Goal: Task Accomplishment & Management: Use online tool/utility

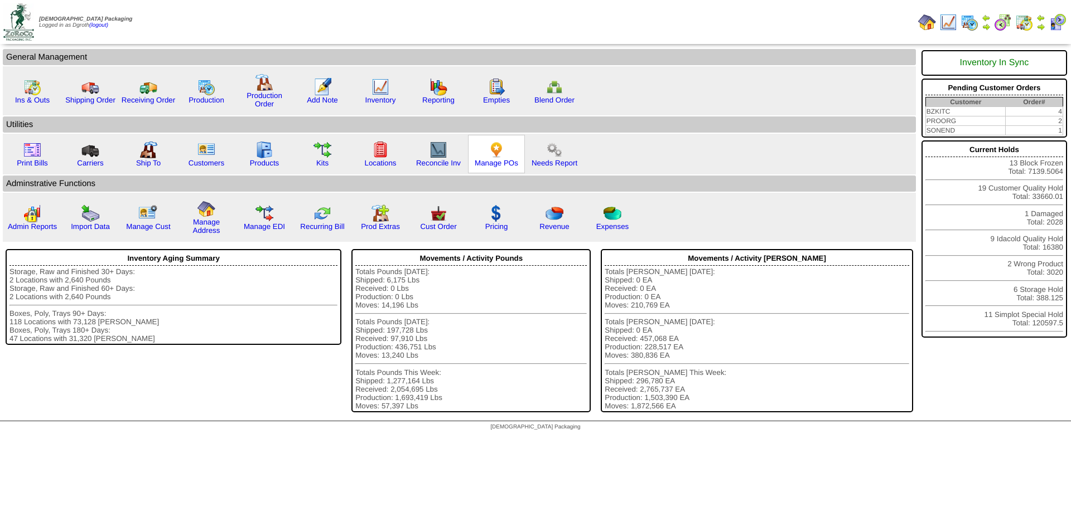
click at [494, 154] on img at bounding box center [496, 150] width 18 height 18
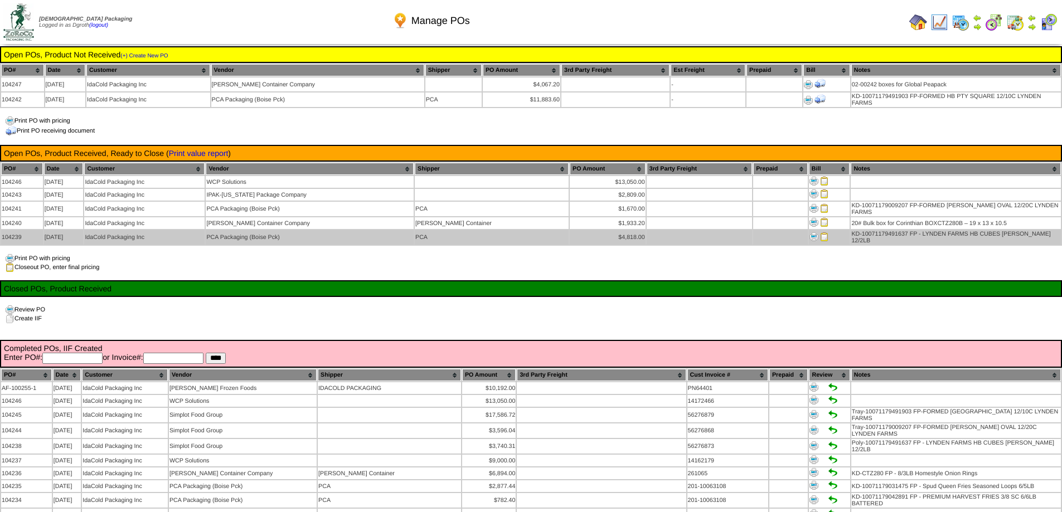
click at [820, 233] on img at bounding box center [824, 237] width 9 height 9
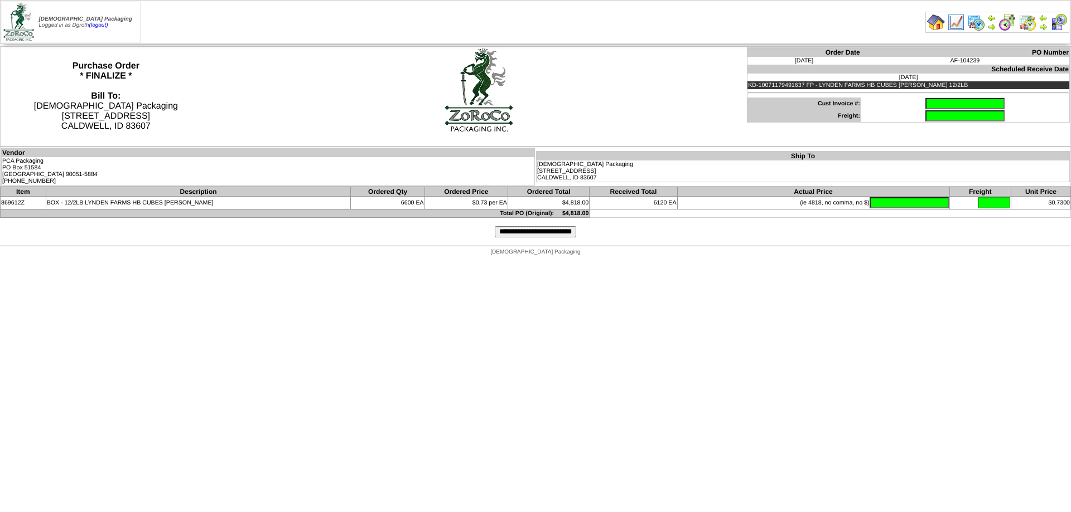
click at [925, 99] on input "text" at bounding box center [964, 103] width 79 height 11
type input "**********"
click at [900, 204] on input "text" at bounding box center [908, 202] width 79 height 11
type input "*******"
click at [536, 233] on input "**********" at bounding box center [535, 231] width 81 height 11
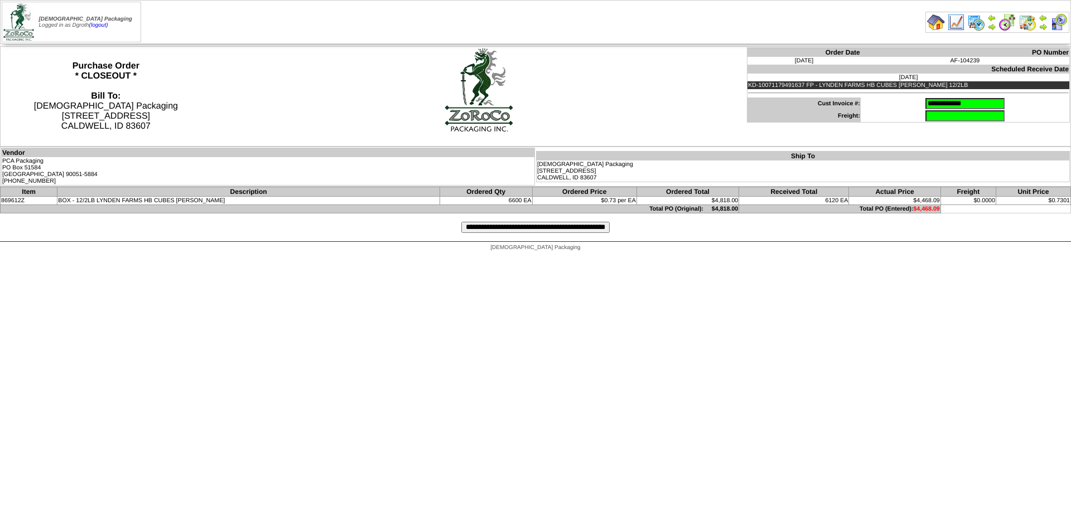
drag, startPoint x: 817, startPoint y: 332, endPoint x: 810, endPoint y: 338, distance: 9.1
click at [510, 228] on input "**********" at bounding box center [535, 227] width 148 height 11
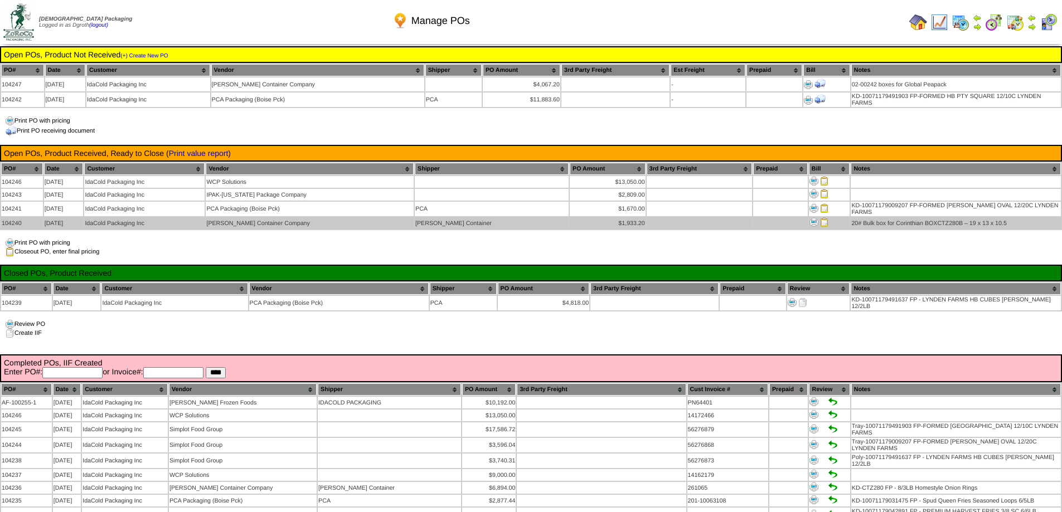
click at [820, 219] on img at bounding box center [824, 222] width 9 height 9
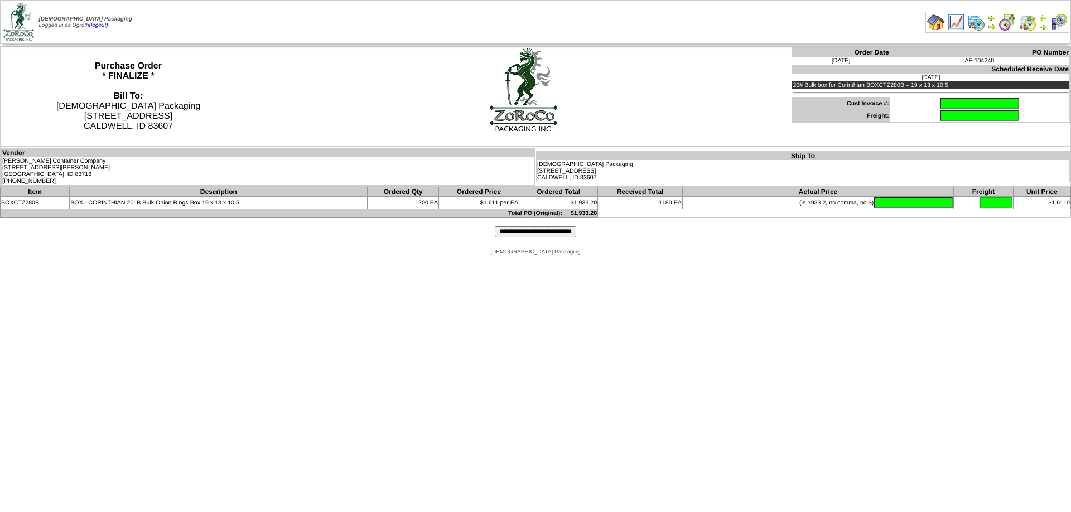
click at [940, 103] on input "text" at bounding box center [979, 103] width 79 height 11
type input "******"
click at [905, 204] on input "text" at bounding box center [912, 202] width 79 height 11
type input "*******"
click at [513, 233] on input "**********" at bounding box center [535, 231] width 81 height 11
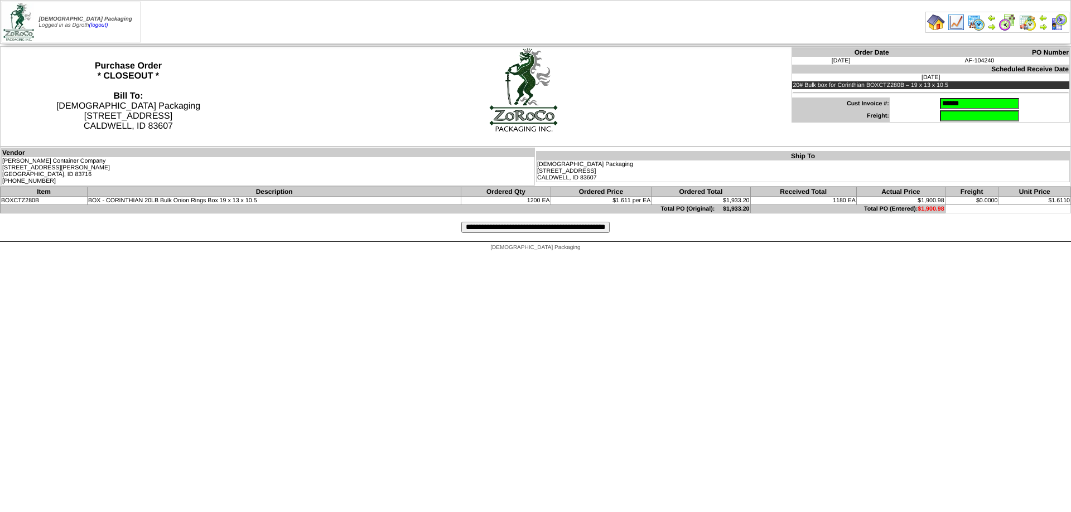
click at [519, 225] on input "**********" at bounding box center [535, 227] width 148 height 11
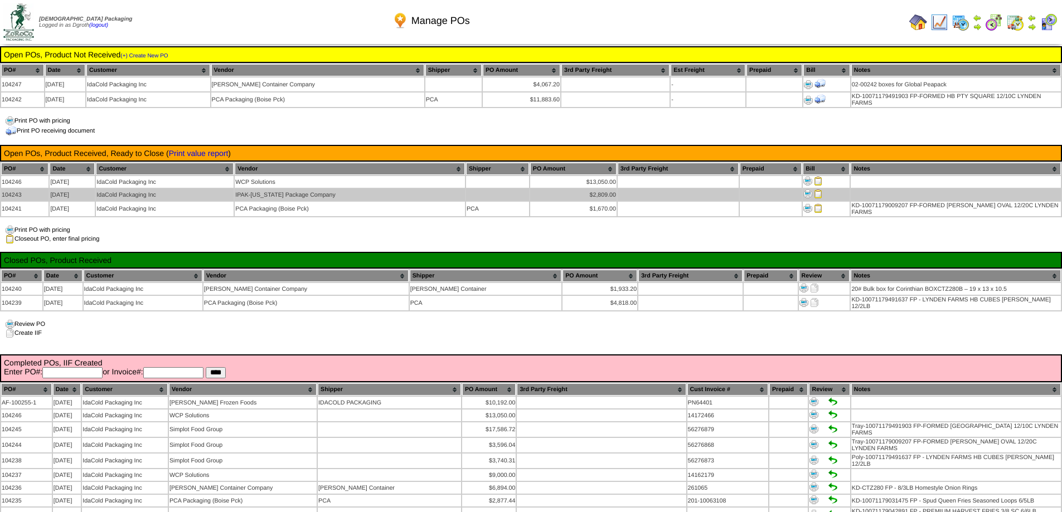
click at [815, 192] on img at bounding box center [818, 194] width 9 height 9
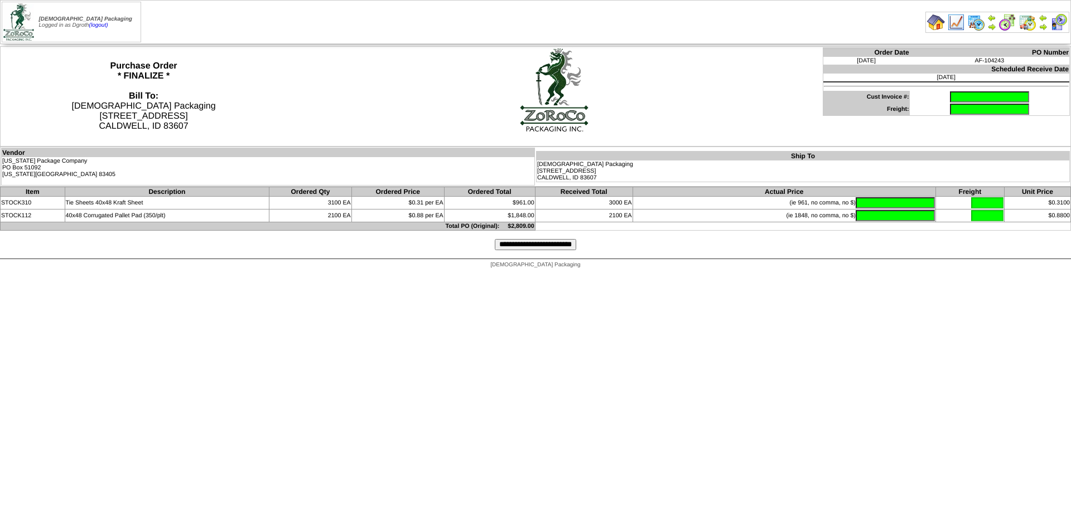
click at [950, 97] on input "text" at bounding box center [989, 96] width 79 height 11
click at [955, 96] on input "***" at bounding box center [989, 96] width 79 height 11
type input "**********"
click at [855, 204] on input "text" at bounding box center [894, 202] width 79 height 11
click at [880, 201] on input "text" at bounding box center [894, 202] width 79 height 11
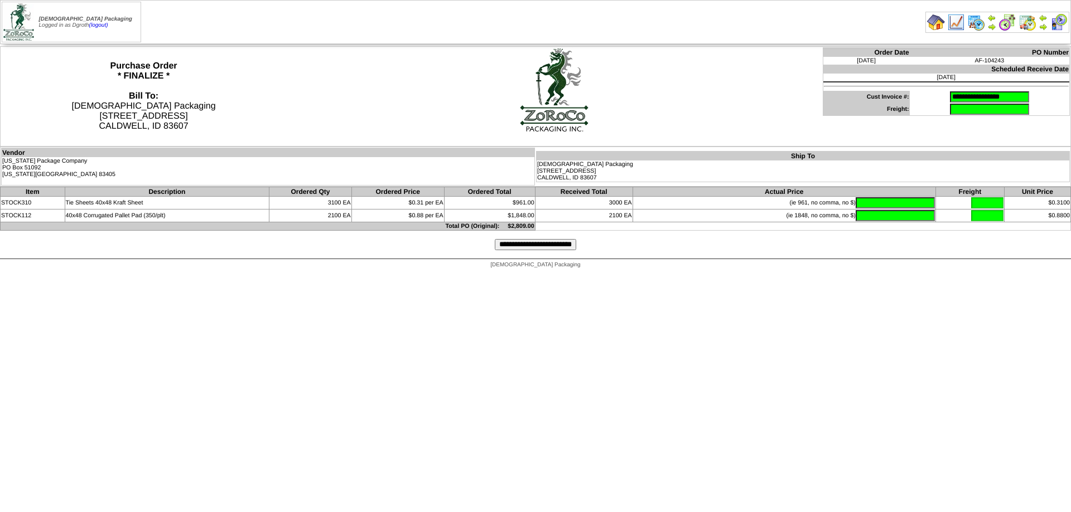
click at [880, 204] on input "text" at bounding box center [894, 202] width 79 height 11
type input "*"
type input "*******"
click at [527, 245] on input "**********" at bounding box center [535, 244] width 81 height 11
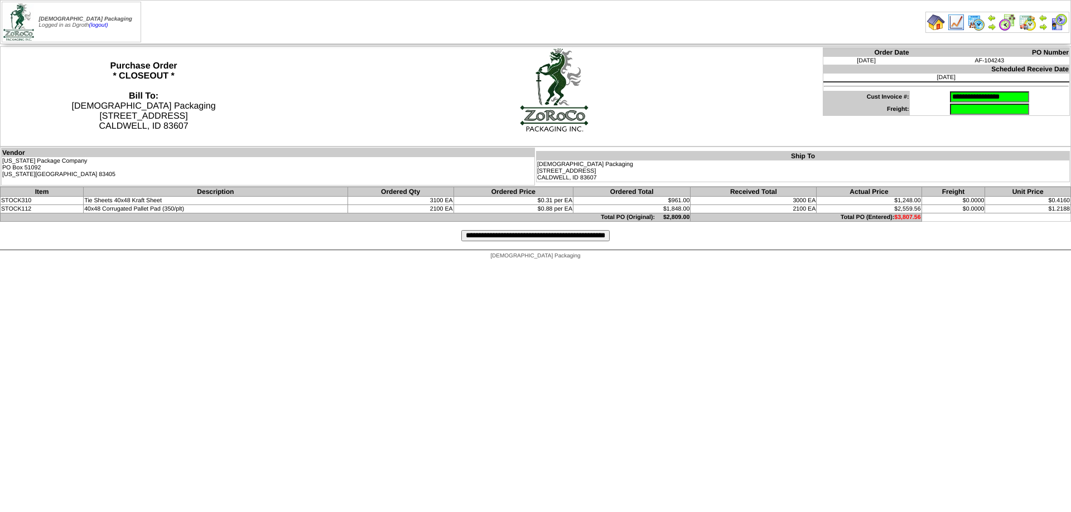
click at [543, 237] on input "**********" at bounding box center [535, 235] width 148 height 11
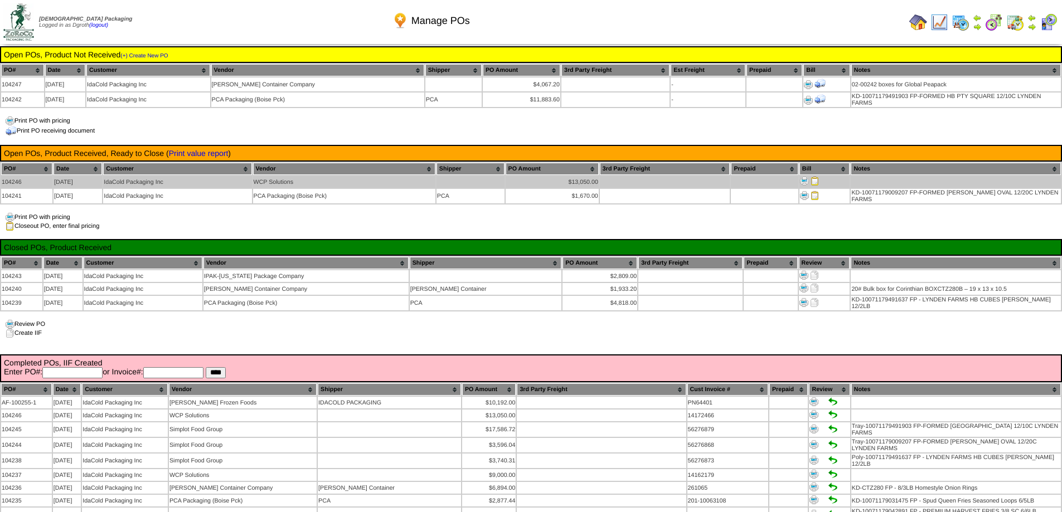
click at [815, 181] on img at bounding box center [815, 181] width 9 height 9
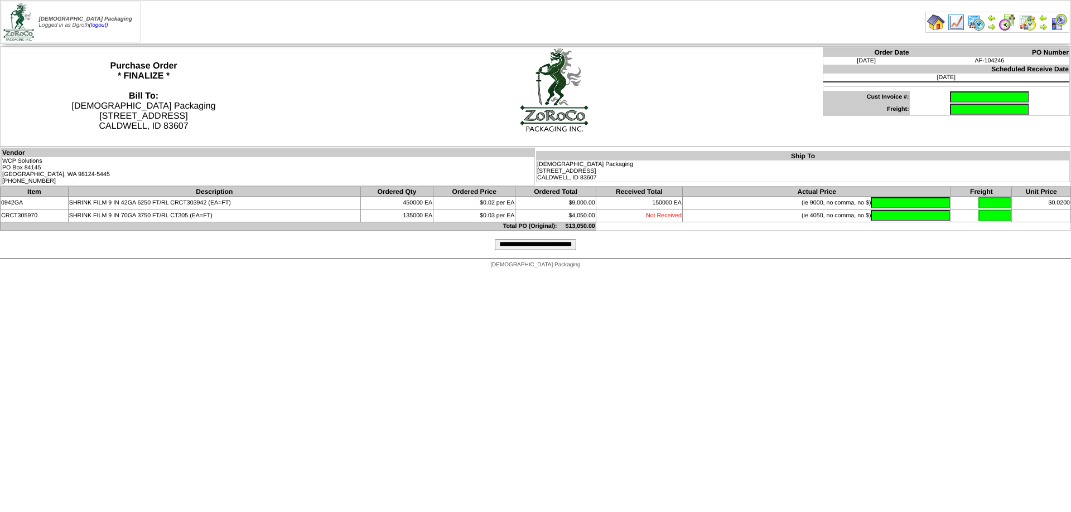
click at [950, 91] on input "text" at bounding box center [989, 96] width 79 height 11
type input "********"
type input "*"
click at [898, 203] on input "text" at bounding box center [909, 202] width 79 height 11
type input "*******"
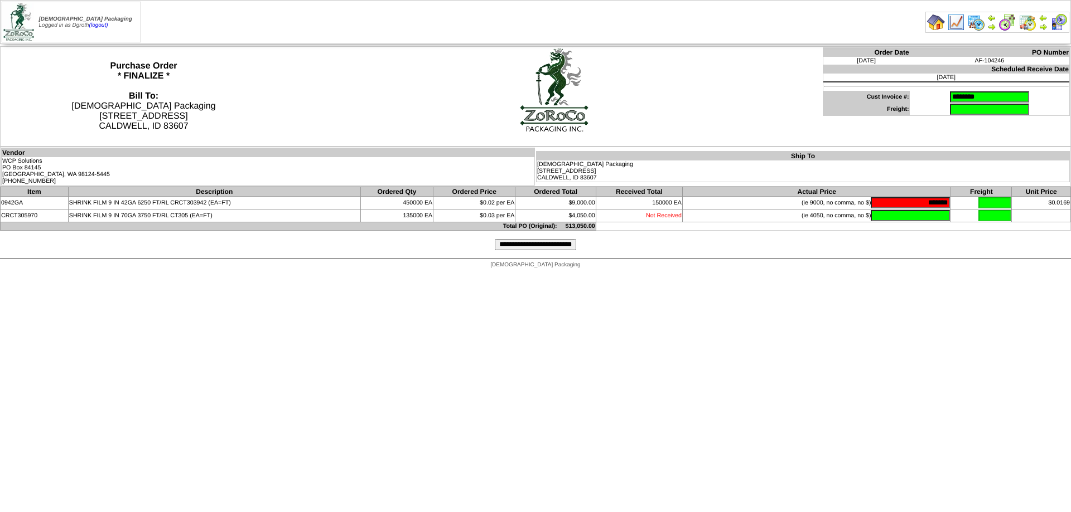
click at [505, 246] on input "**********" at bounding box center [535, 244] width 81 height 11
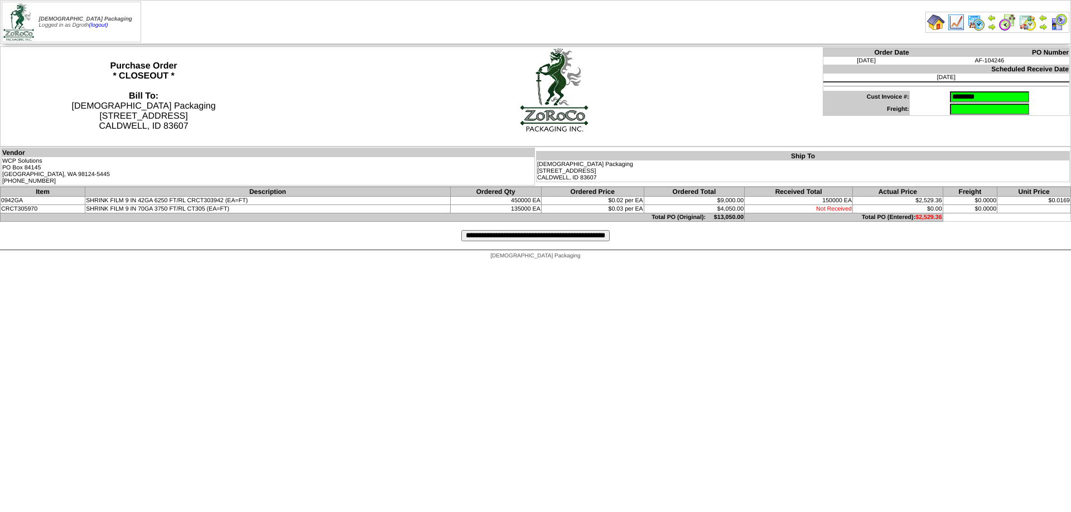
click at [571, 238] on input "**********" at bounding box center [535, 235] width 148 height 11
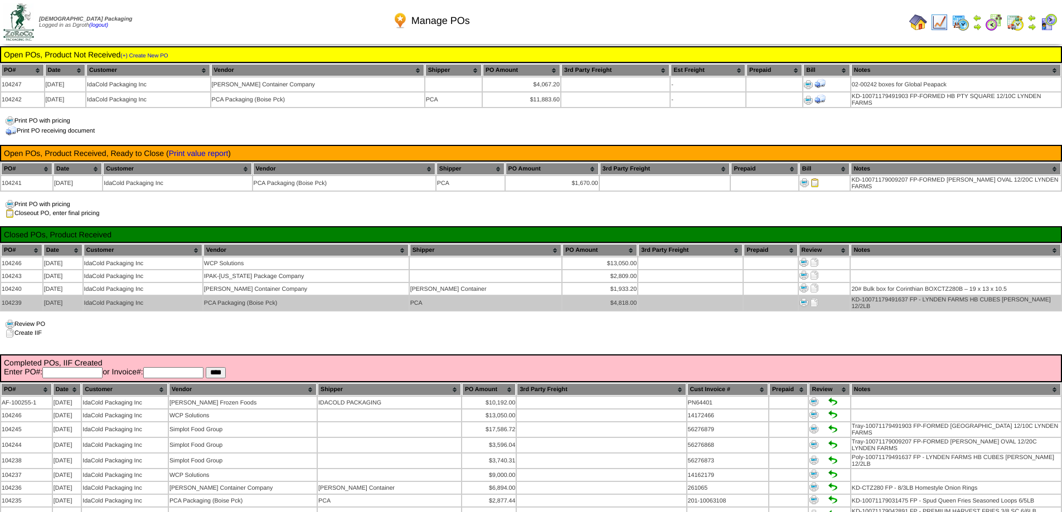
click at [810, 298] on img at bounding box center [814, 302] width 9 height 9
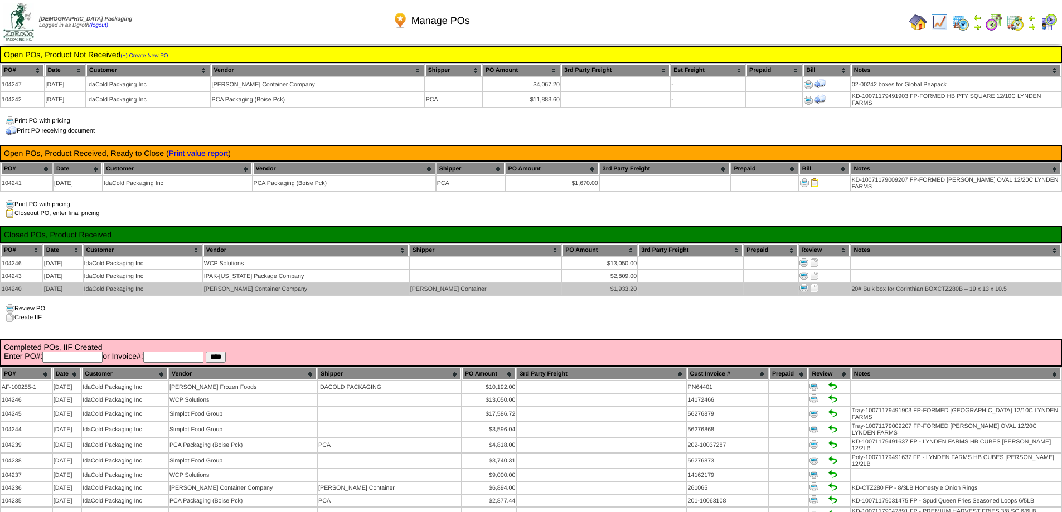
click at [810, 284] on img at bounding box center [814, 288] width 9 height 9
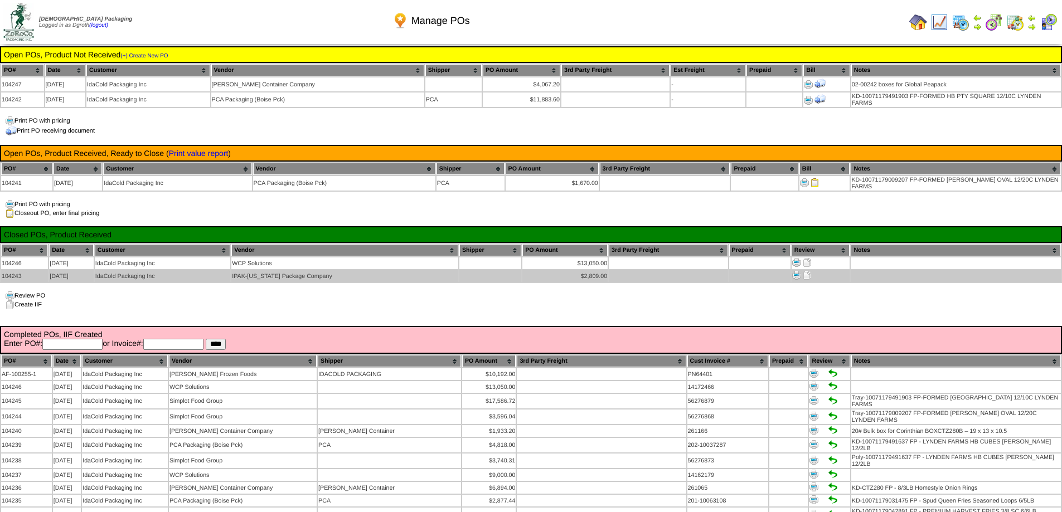
click at [805, 272] on img at bounding box center [807, 275] width 9 height 9
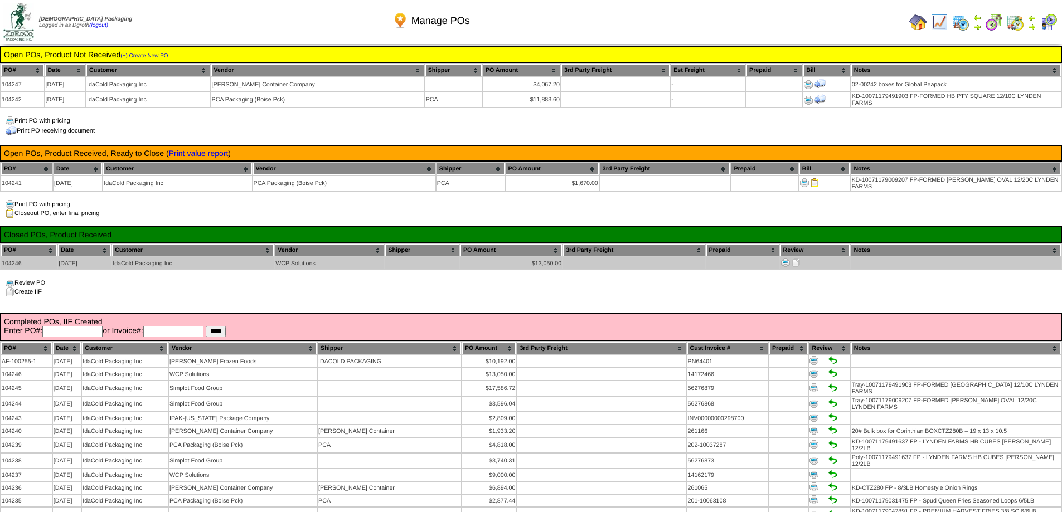
click at [793, 260] on img at bounding box center [796, 262] width 9 height 9
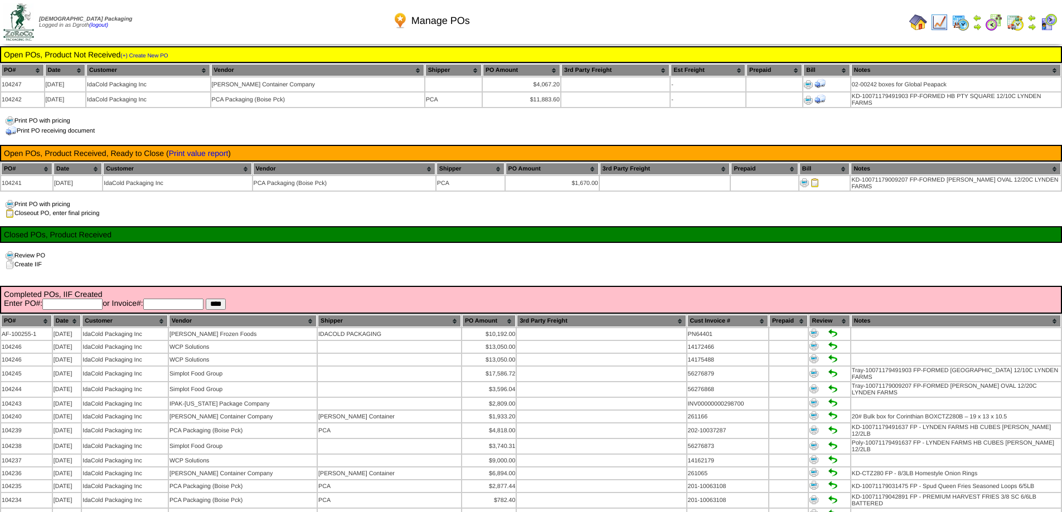
drag, startPoint x: 0, startPoint y: 0, endPoint x: 918, endPoint y: 24, distance: 918.1
click at [918, 24] on img at bounding box center [918, 22] width 18 height 18
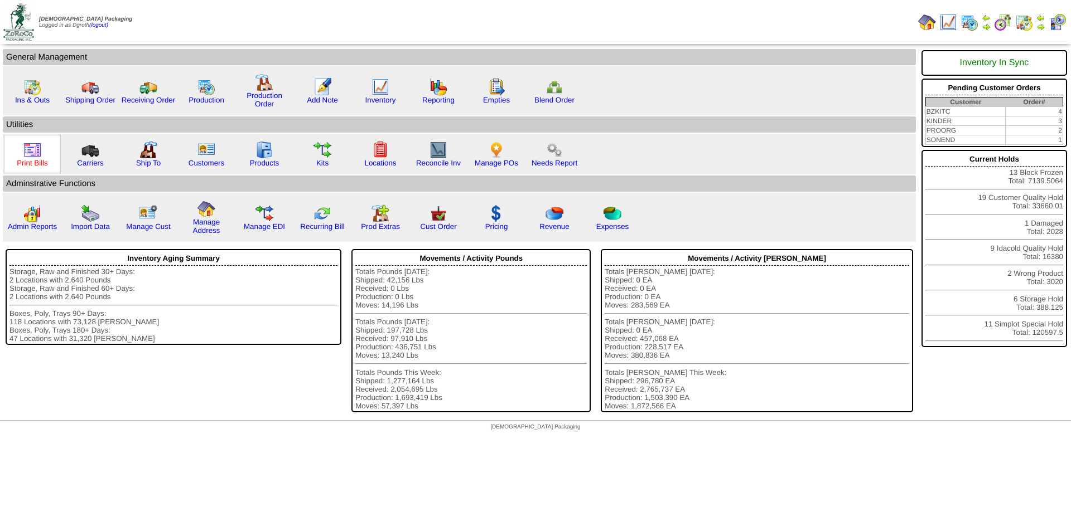
click at [22, 159] on link "Print Bills" at bounding box center [32, 163] width 31 height 8
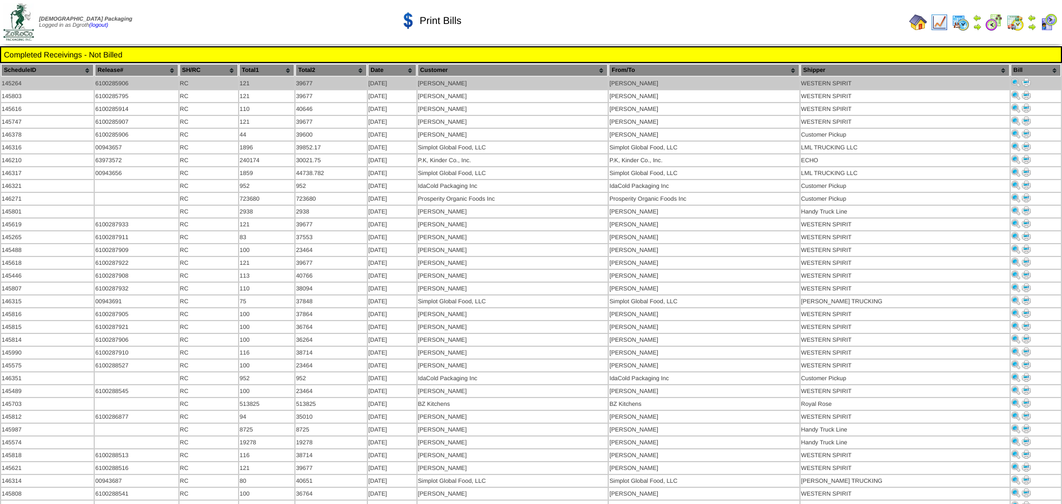
click at [1025, 80] on img at bounding box center [1026, 82] width 9 height 9
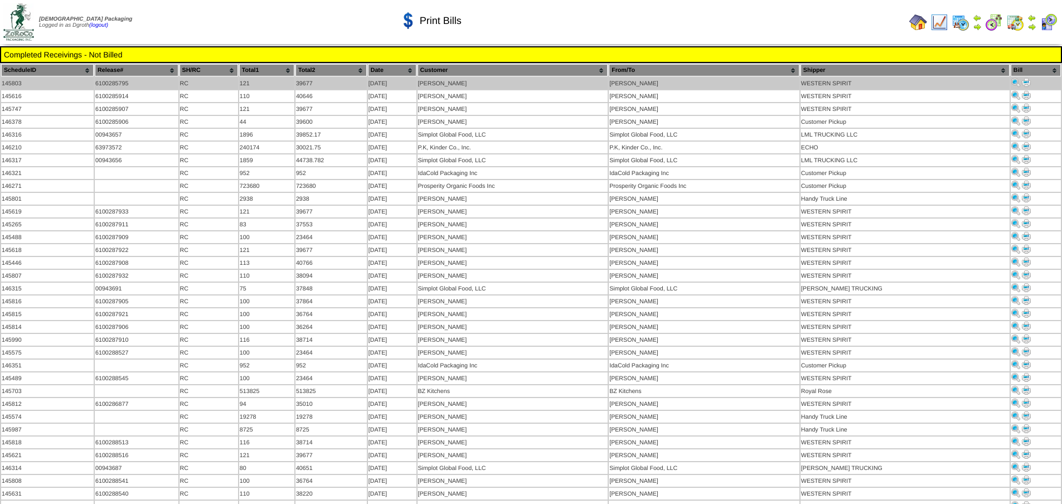
click at [1025, 85] on img at bounding box center [1026, 82] width 9 height 9
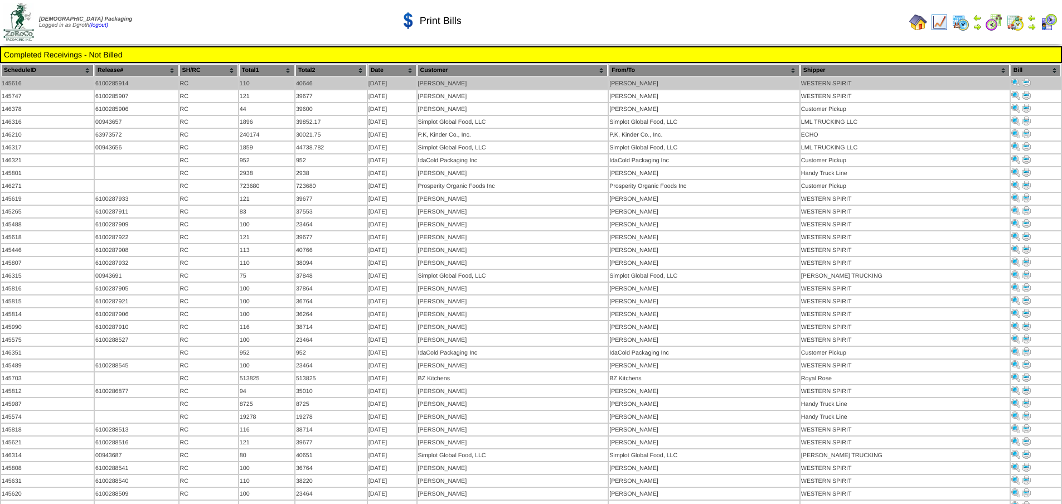
click at [1027, 81] on img at bounding box center [1026, 82] width 9 height 9
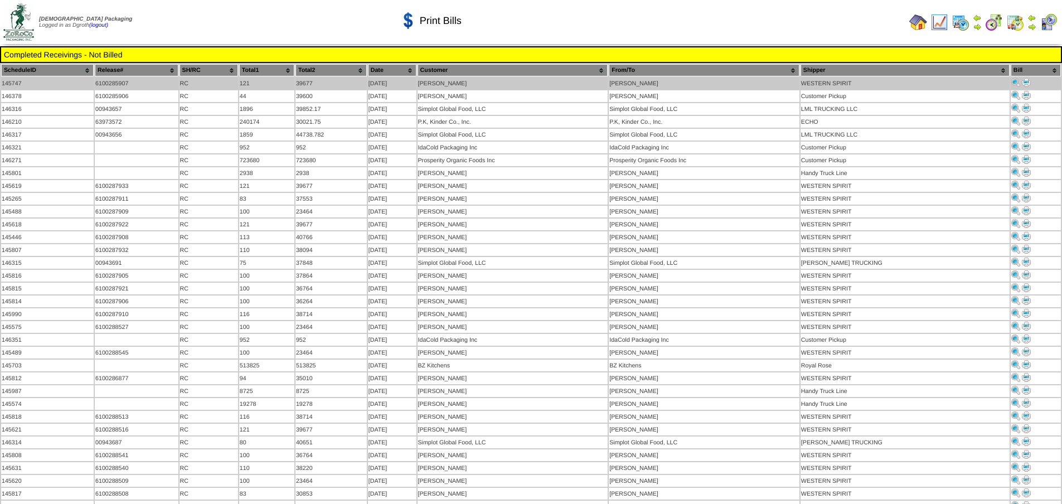
click at [1028, 81] on img at bounding box center [1026, 82] width 9 height 9
click at [1026, 80] on img at bounding box center [1026, 82] width 9 height 9
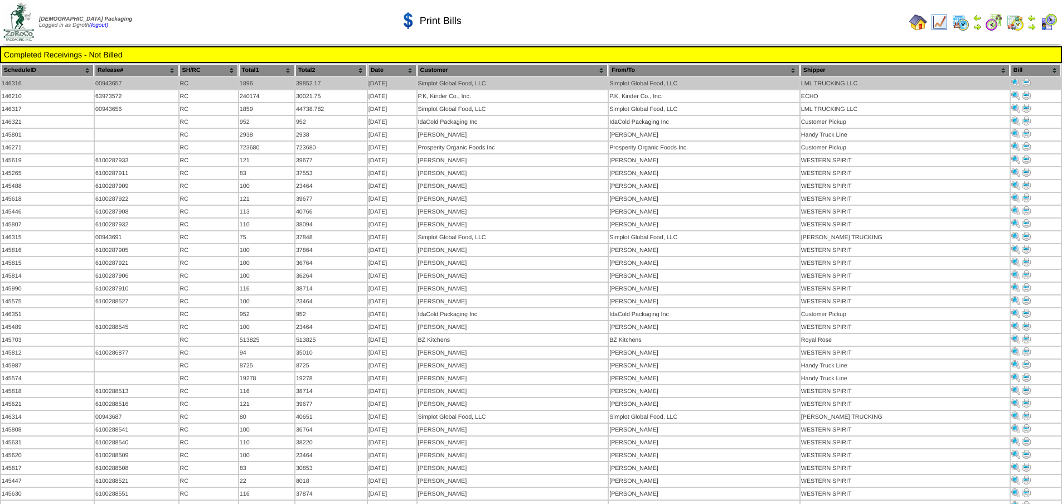
click at [1027, 79] on img at bounding box center [1026, 82] width 9 height 9
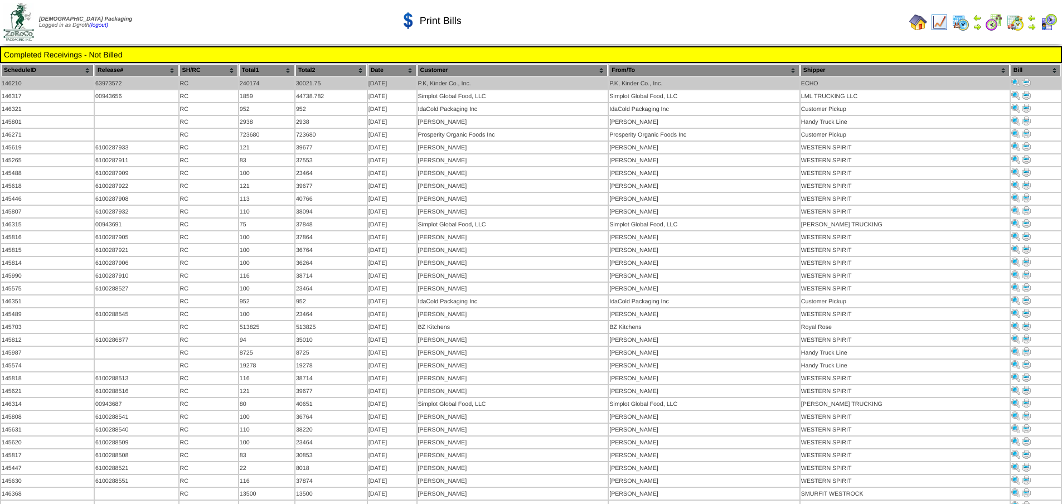
click at [1027, 82] on img at bounding box center [1026, 82] width 9 height 9
click at [1028, 81] on img at bounding box center [1026, 82] width 9 height 9
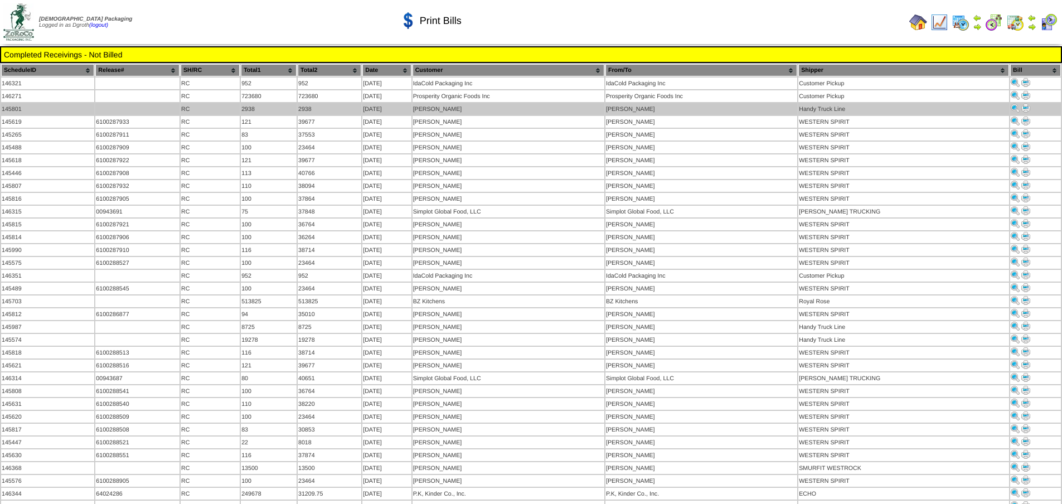
click at [1025, 108] on img at bounding box center [1025, 108] width 9 height 9
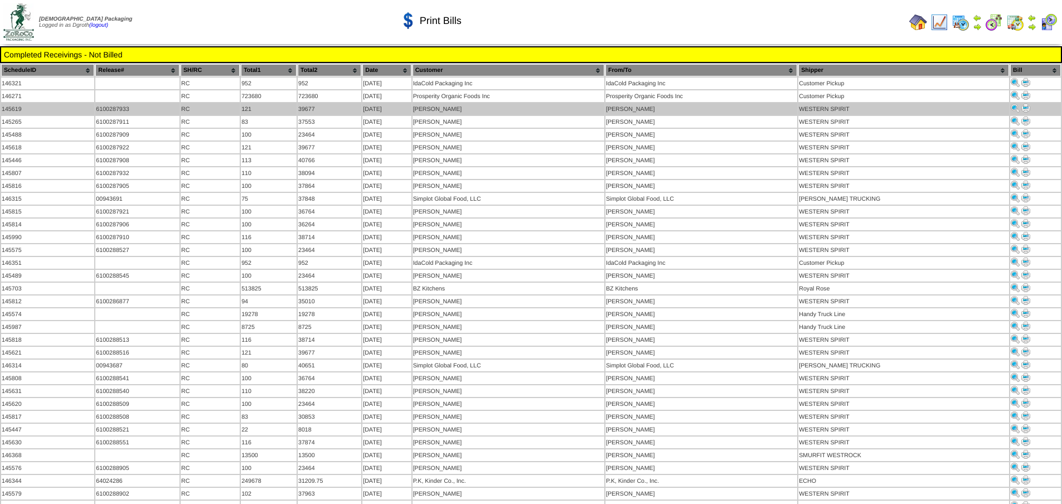
click at [1025, 108] on img at bounding box center [1025, 108] width 9 height 9
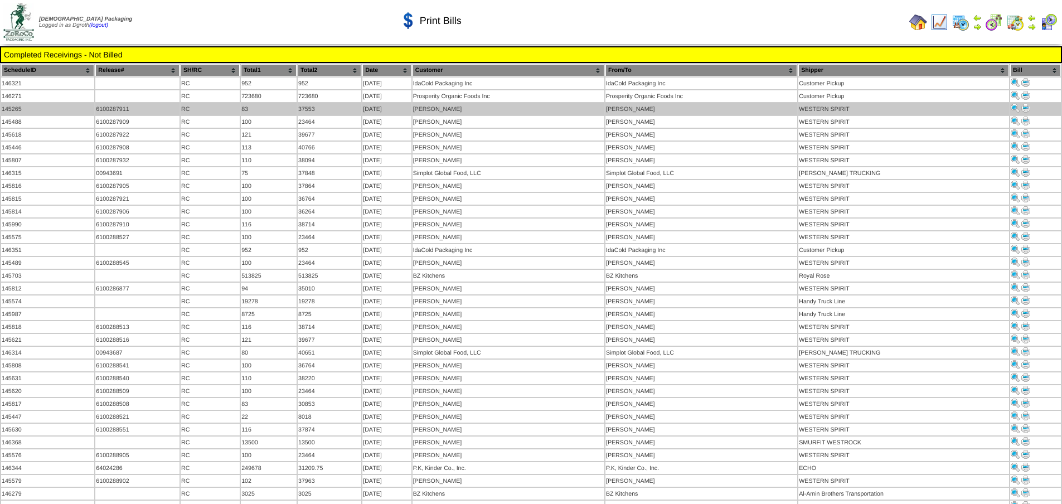
click at [1025, 107] on img at bounding box center [1025, 108] width 9 height 9
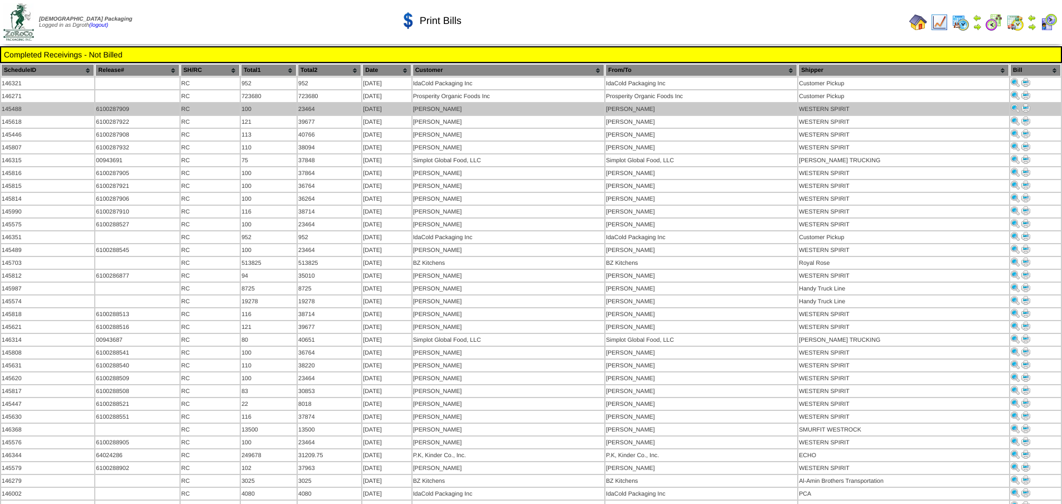
click at [1024, 109] on img at bounding box center [1025, 108] width 9 height 9
click at [1028, 107] on img at bounding box center [1025, 108] width 9 height 9
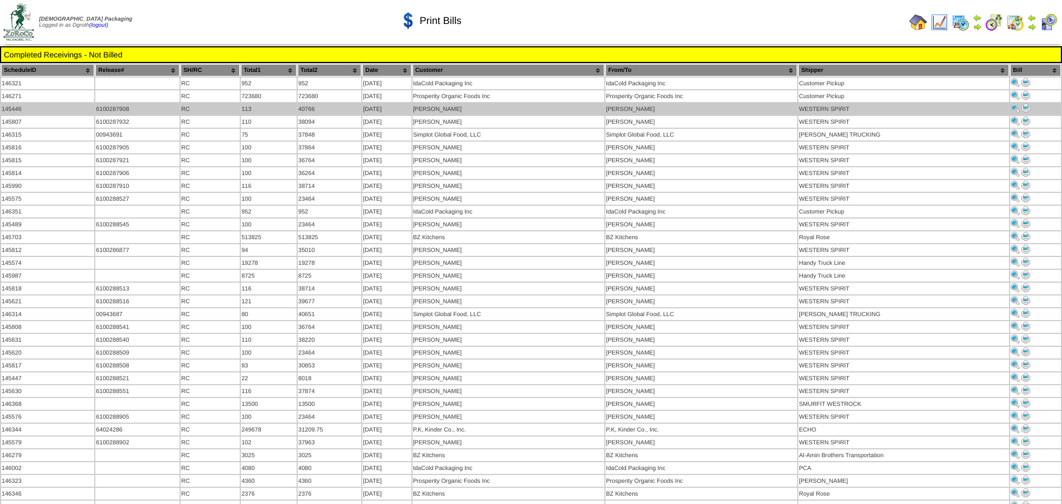
click at [1024, 109] on img at bounding box center [1025, 108] width 9 height 9
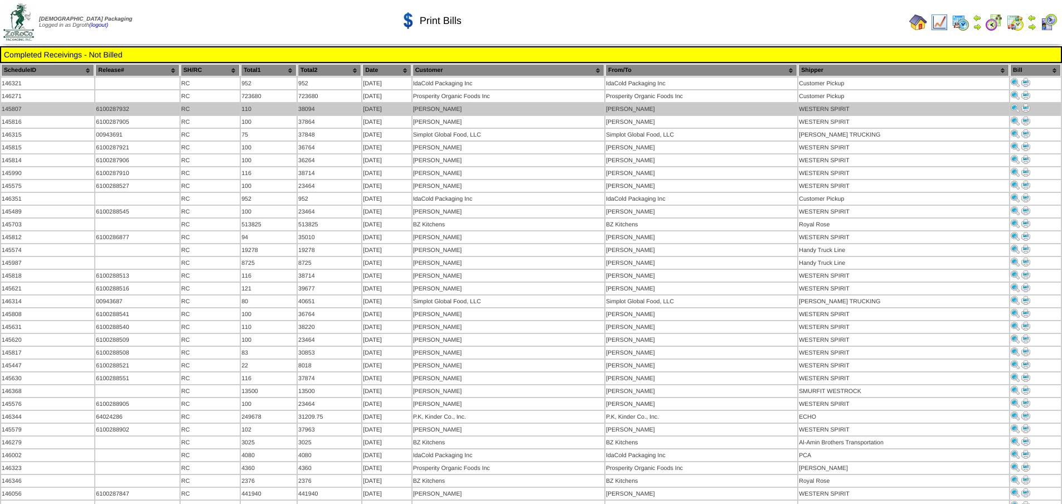
click at [1025, 106] on img at bounding box center [1025, 108] width 9 height 9
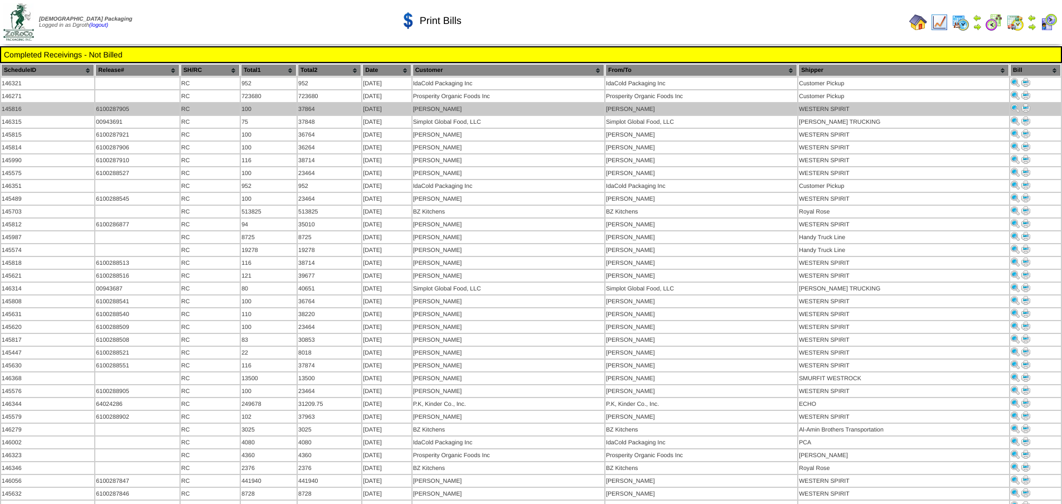
click at [1029, 103] on td at bounding box center [1035, 109] width 51 height 12
click at [1027, 106] on img at bounding box center [1025, 108] width 9 height 9
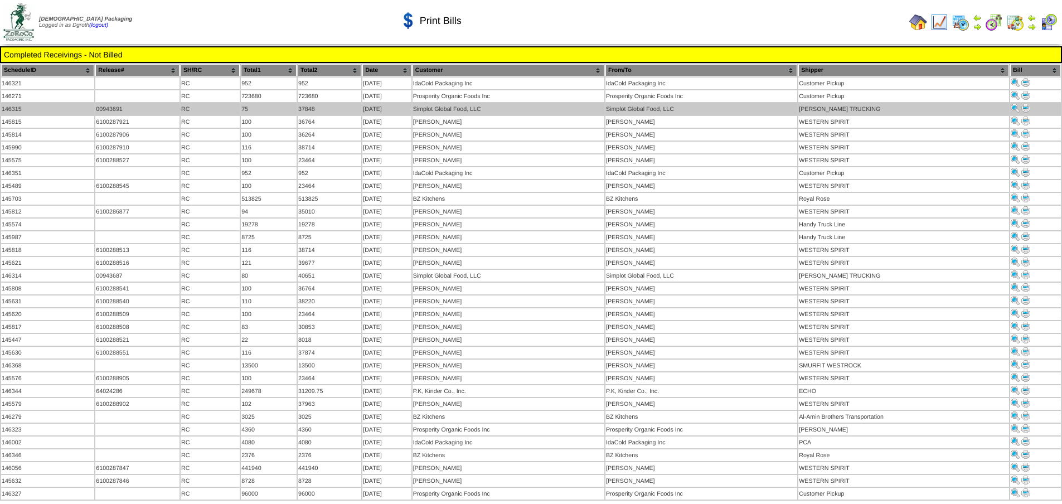
click at [1029, 109] on img at bounding box center [1025, 108] width 9 height 9
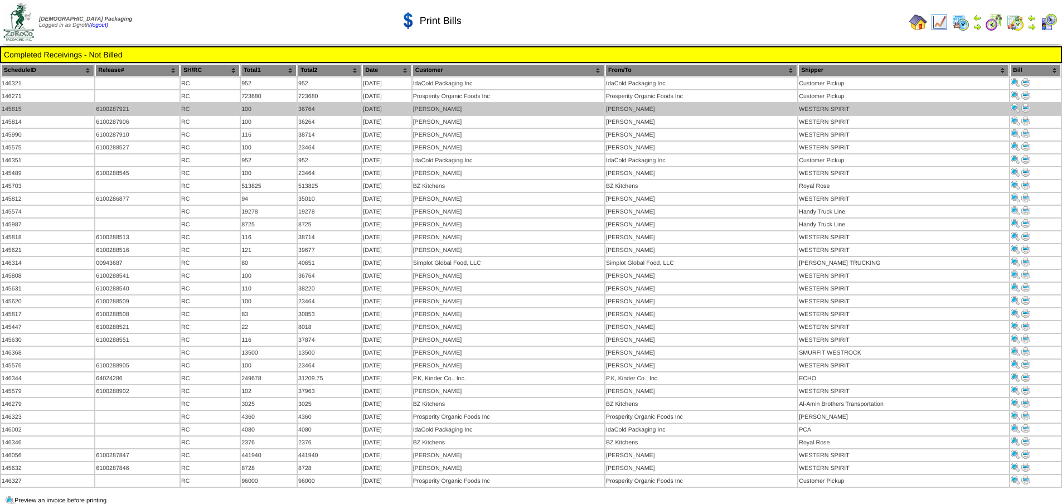
click at [1026, 108] on img at bounding box center [1025, 108] width 9 height 9
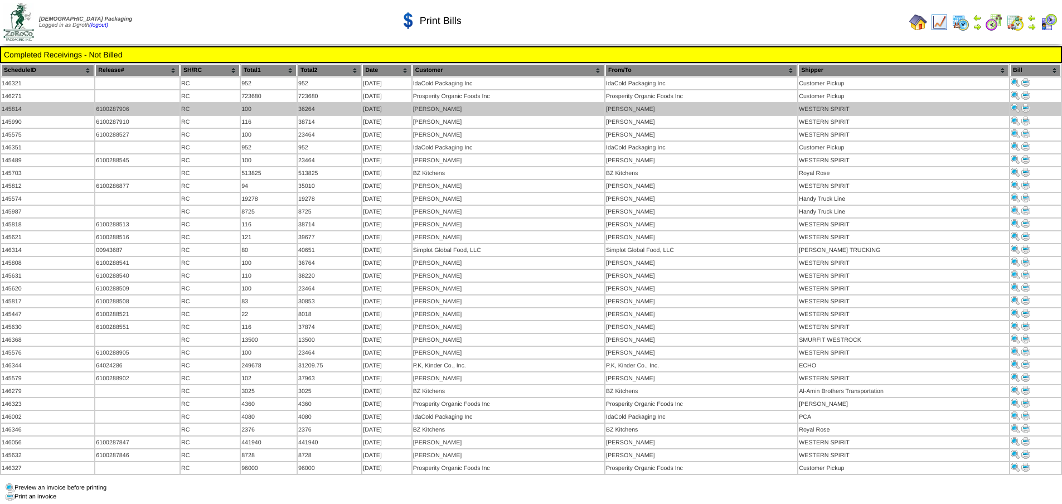
click at [1025, 109] on img at bounding box center [1025, 108] width 9 height 9
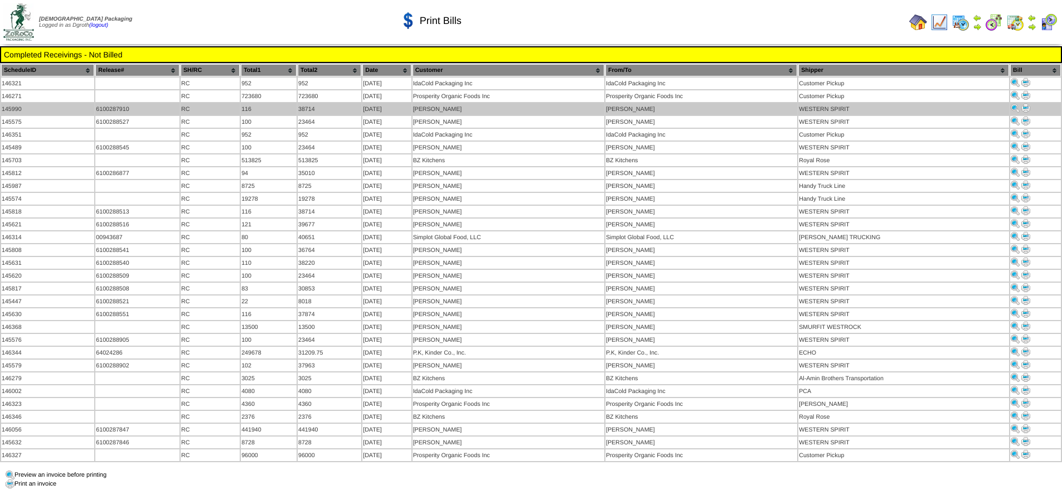
click at [1026, 108] on img at bounding box center [1025, 108] width 9 height 9
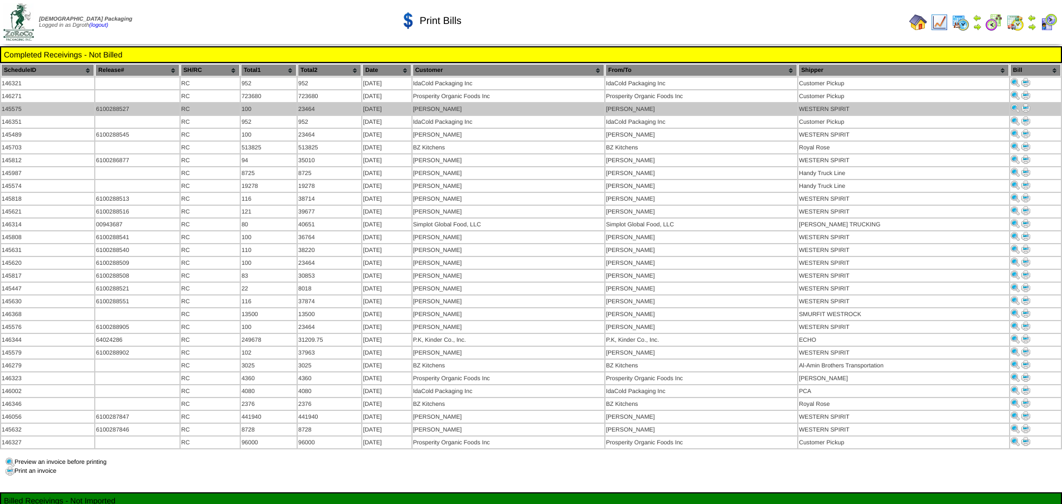
click at [1025, 108] on img at bounding box center [1025, 108] width 9 height 9
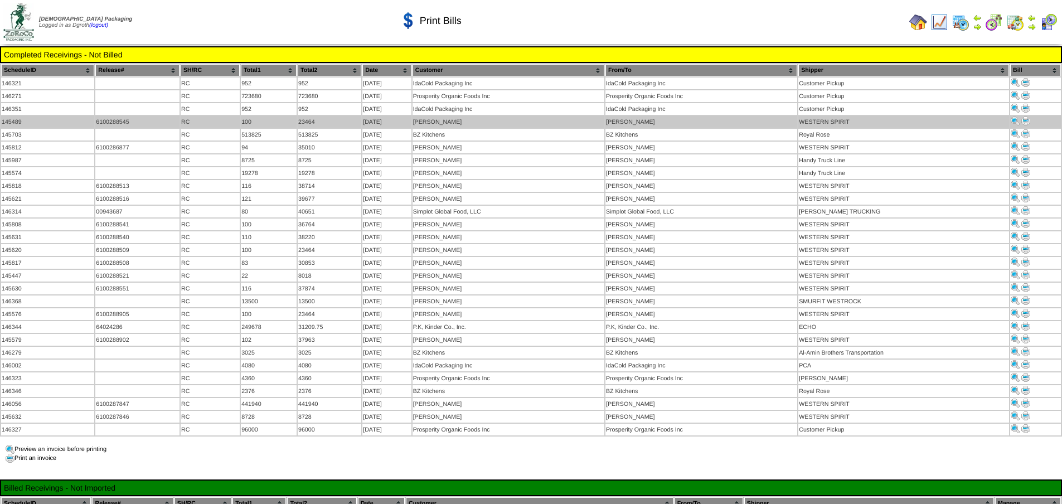
click at [1030, 121] on img at bounding box center [1025, 121] width 9 height 9
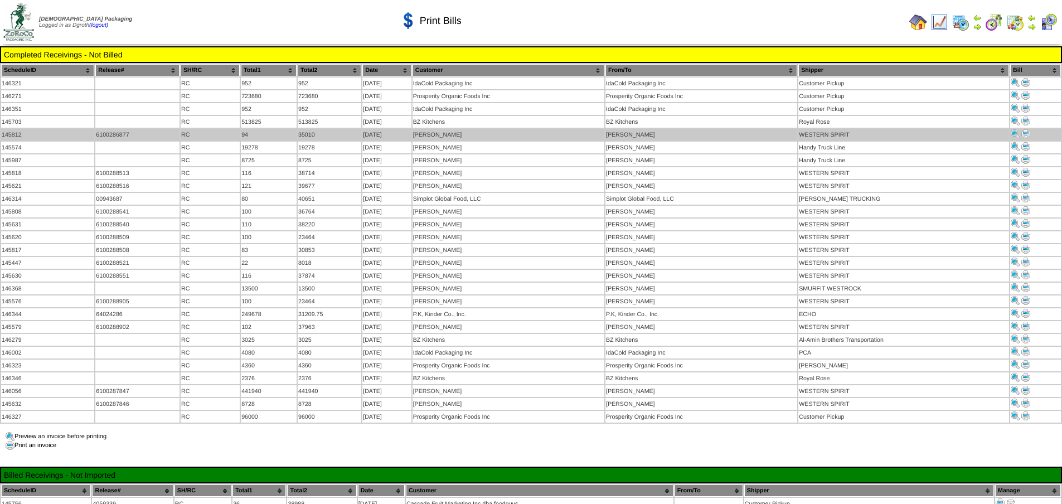
click at [1025, 132] on img at bounding box center [1025, 133] width 9 height 9
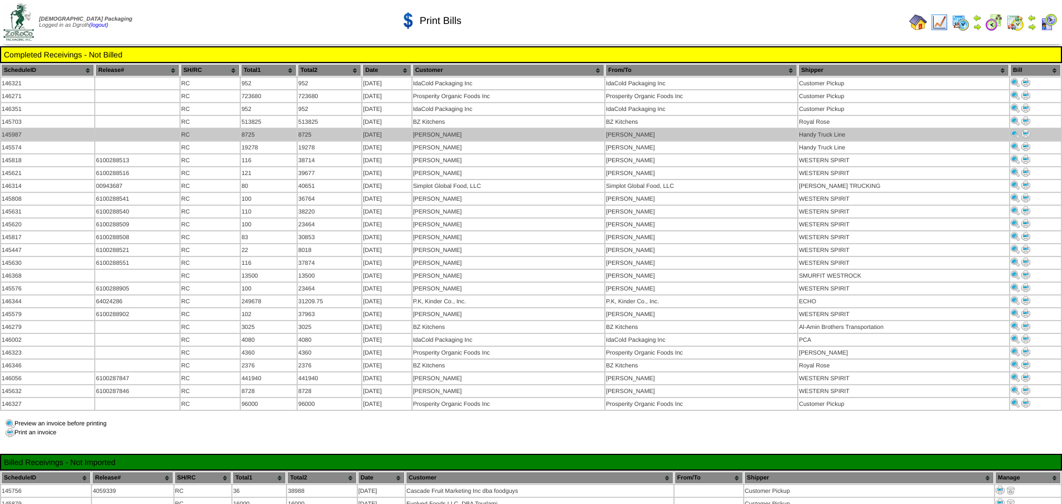
click at [1028, 132] on img at bounding box center [1025, 133] width 9 height 9
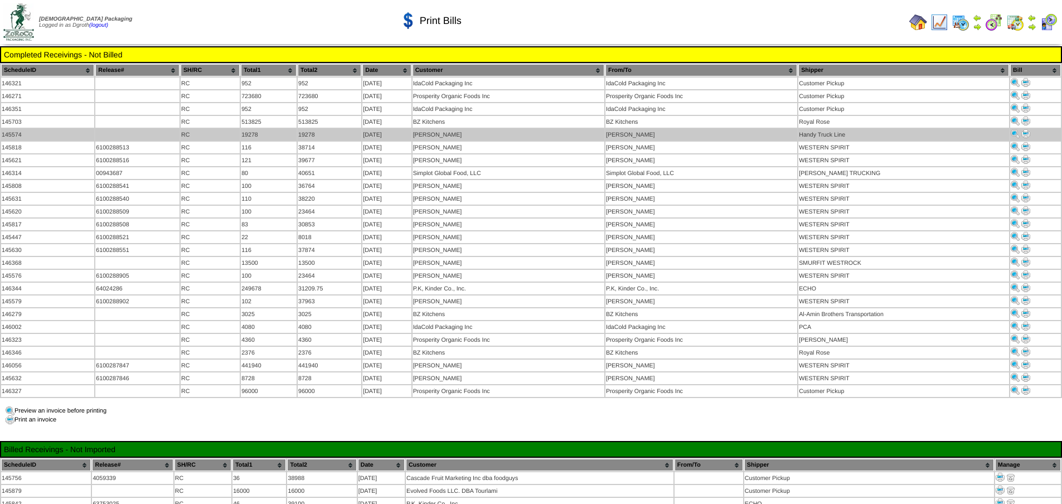
click at [1027, 133] on img at bounding box center [1025, 133] width 9 height 9
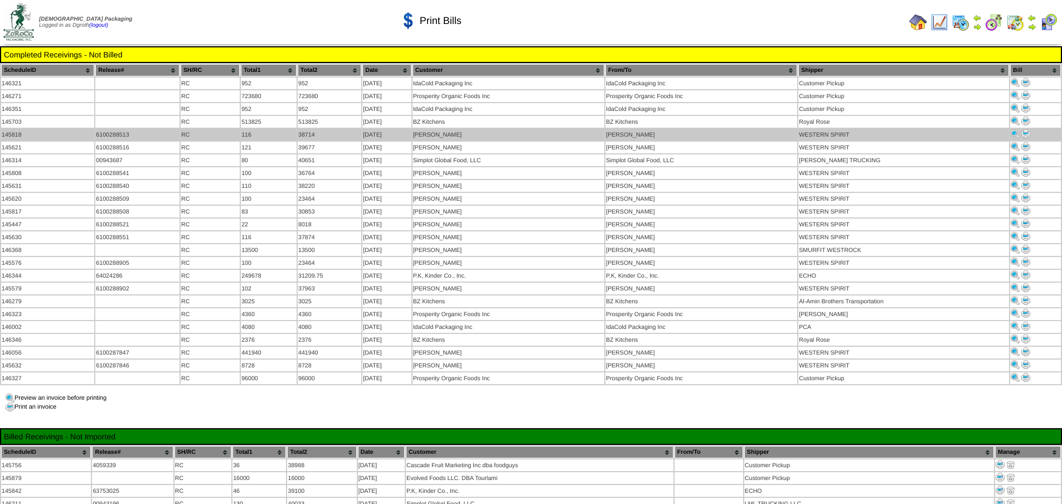
click at [1027, 129] on img at bounding box center [1025, 133] width 9 height 9
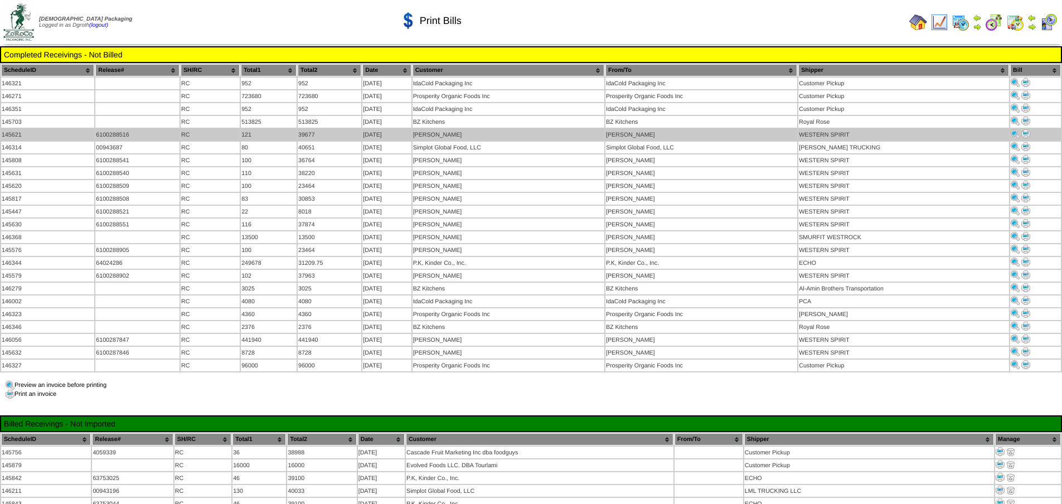
click at [1027, 129] on img at bounding box center [1025, 133] width 9 height 9
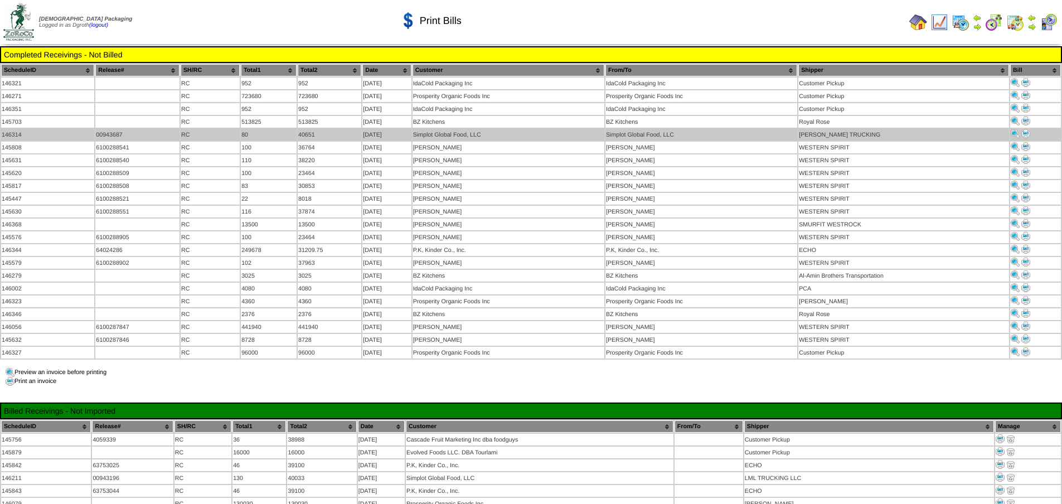
click at [1024, 133] on img at bounding box center [1025, 133] width 9 height 9
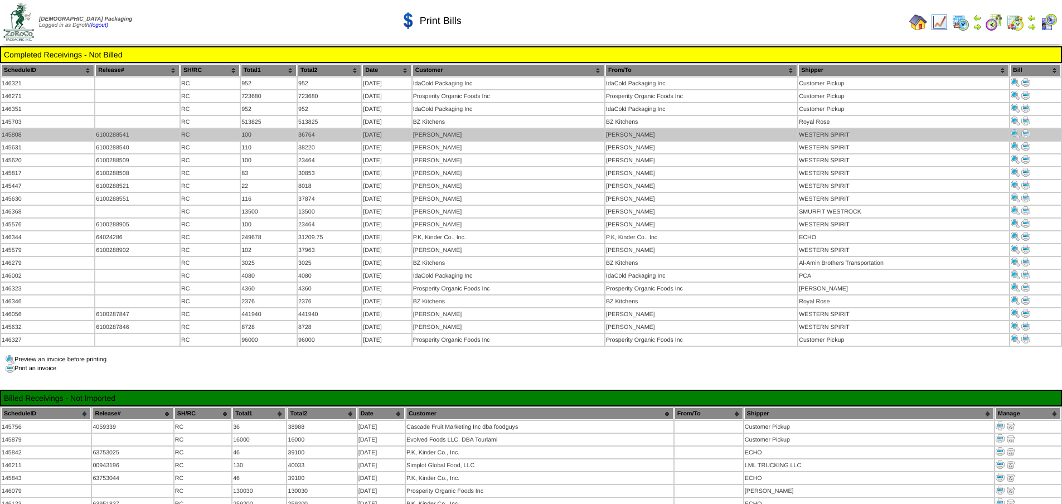
click at [1023, 132] on img at bounding box center [1025, 133] width 9 height 9
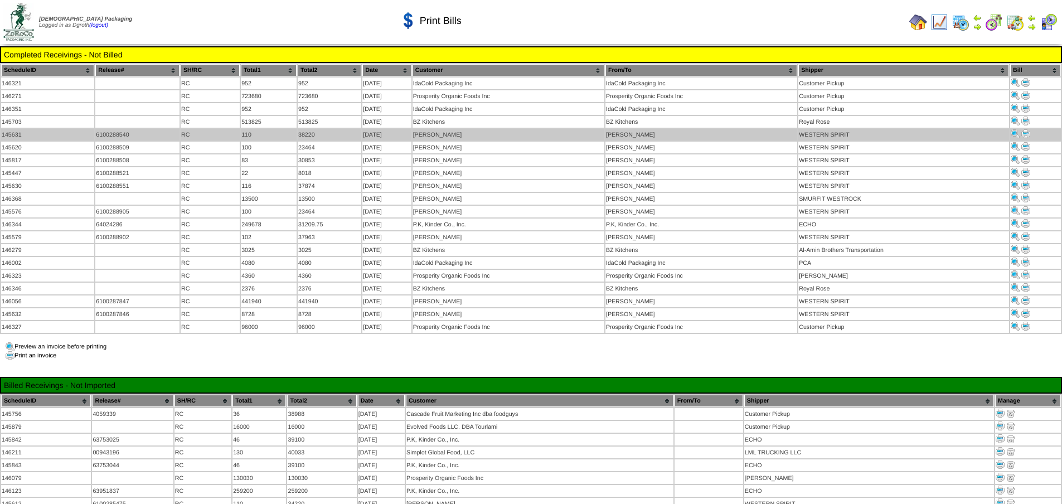
click at [1029, 133] on img at bounding box center [1025, 133] width 9 height 9
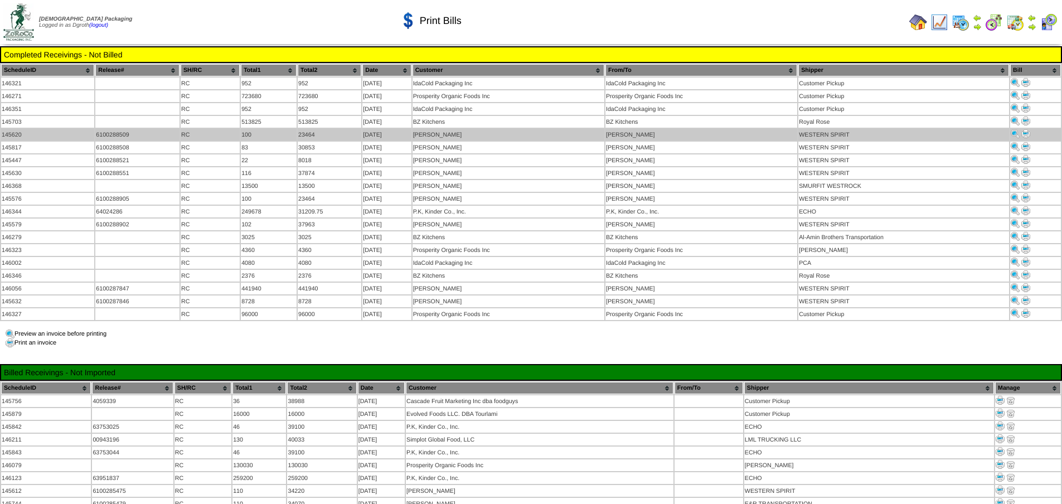
click at [1025, 130] on img at bounding box center [1025, 133] width 9 height 9
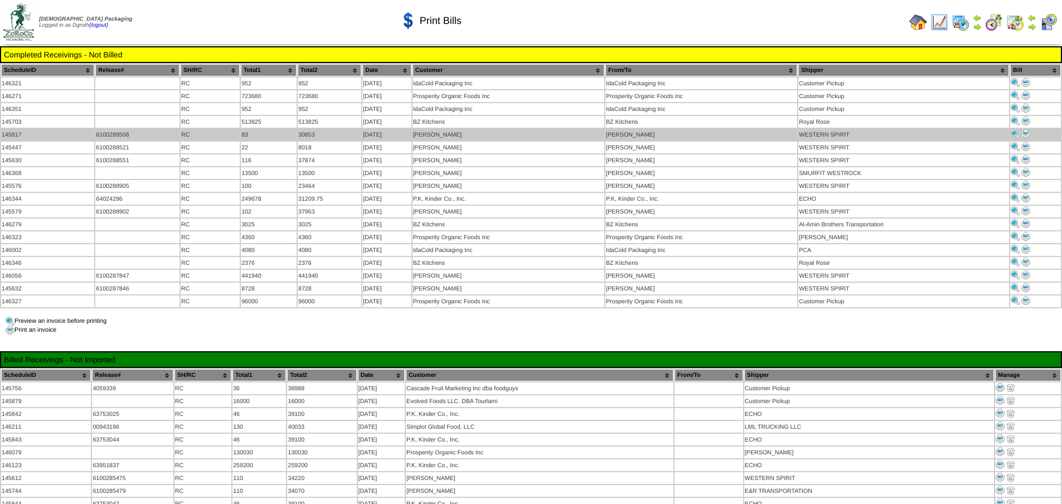
click at [1028, 130] on img at bounding box center [1025, 133] width 9 height 9
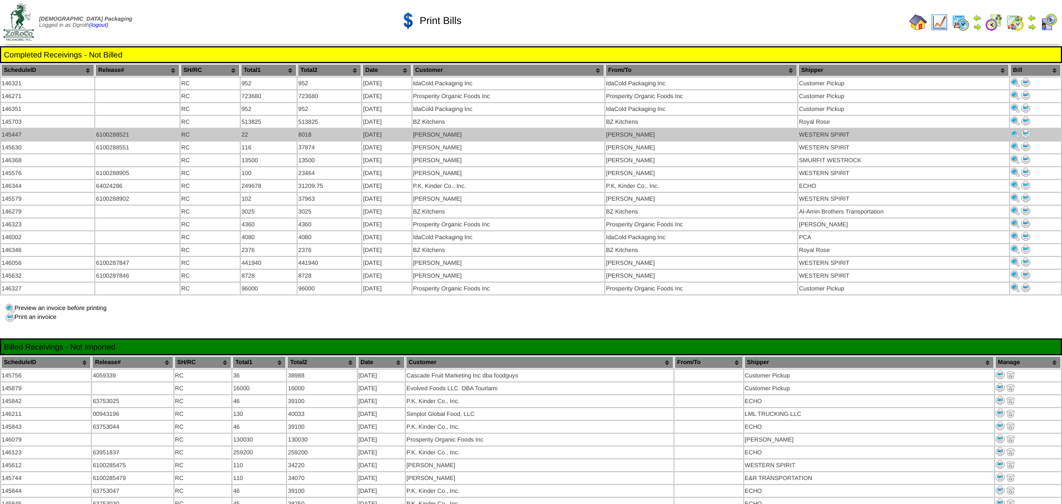
click at [1025, 134] on img at bounding box center [1025, 133] width 9 height 9
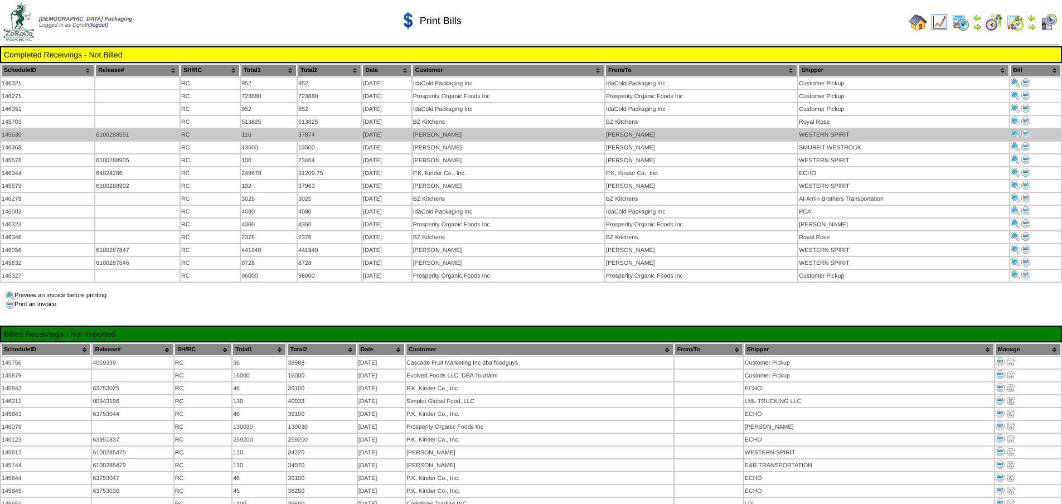
click at [1025, 133] on img at bounding box center [1025, 133] width 9 height 9
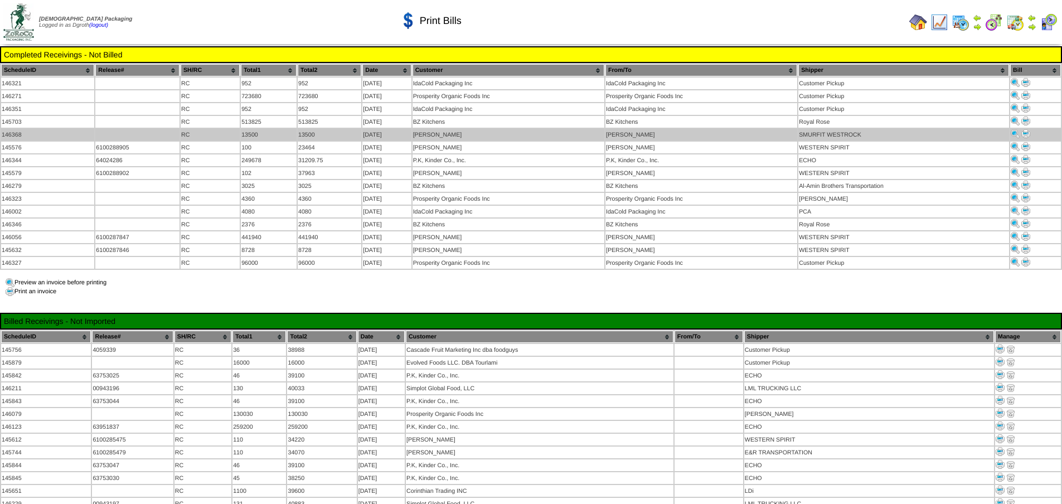
click at [1026, 130] on img at bounding box center [1025, 133] width 9 height 9
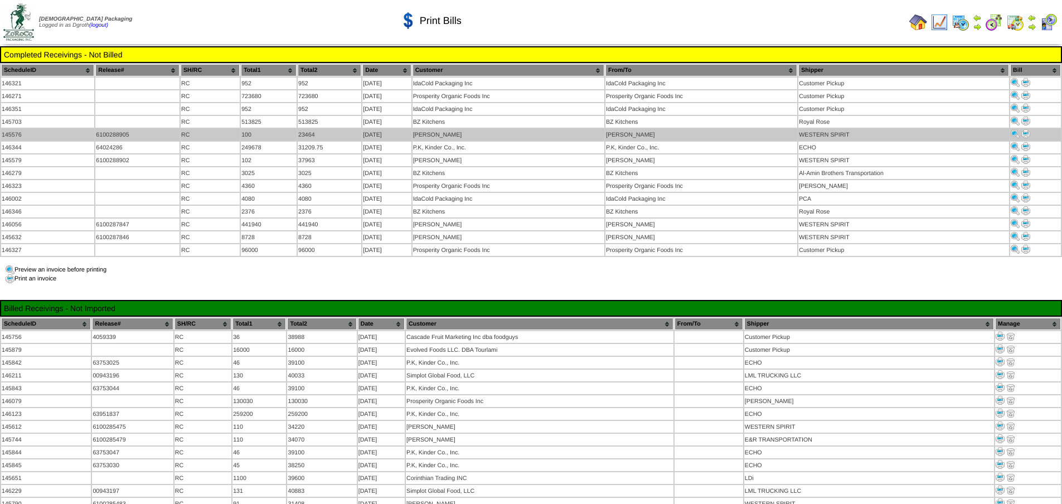
click at [1027, 130] on img at bounding box center [1025, 133] width 9 height 9
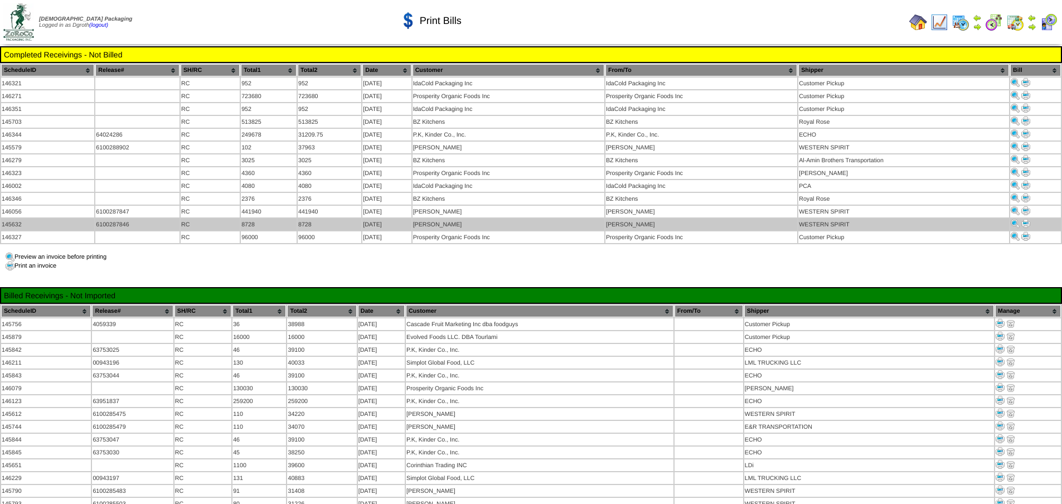
click at [1024, 219] on img at bounding box center [1025, 223] width 9 height 9
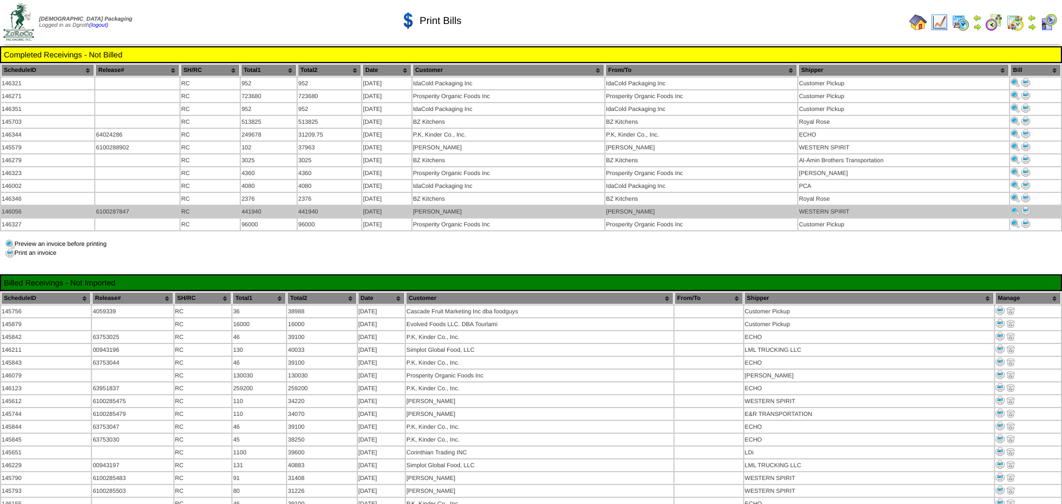
click at [1028, 206] on img at bounding box center [1025, 210] width 9 height 9
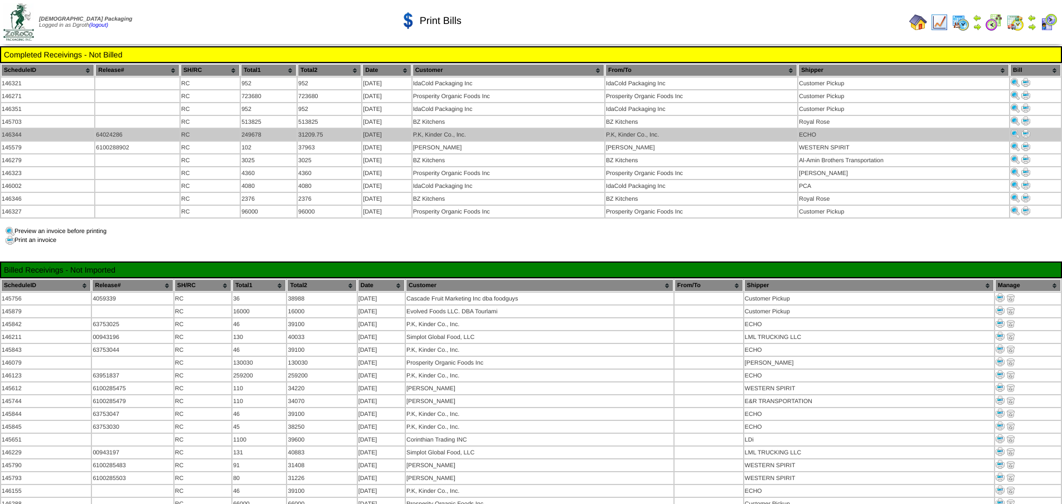
click at [1025, 129] on img at bounding box center [1025, 133] width 9 height 9
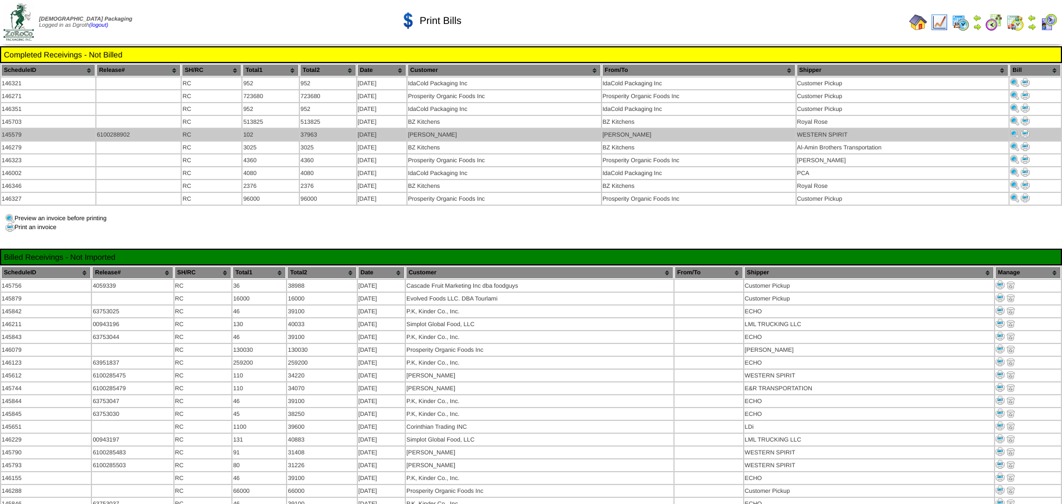
click at [1028, 131] on img at bounding box center [1025, 133] width 9 height 9
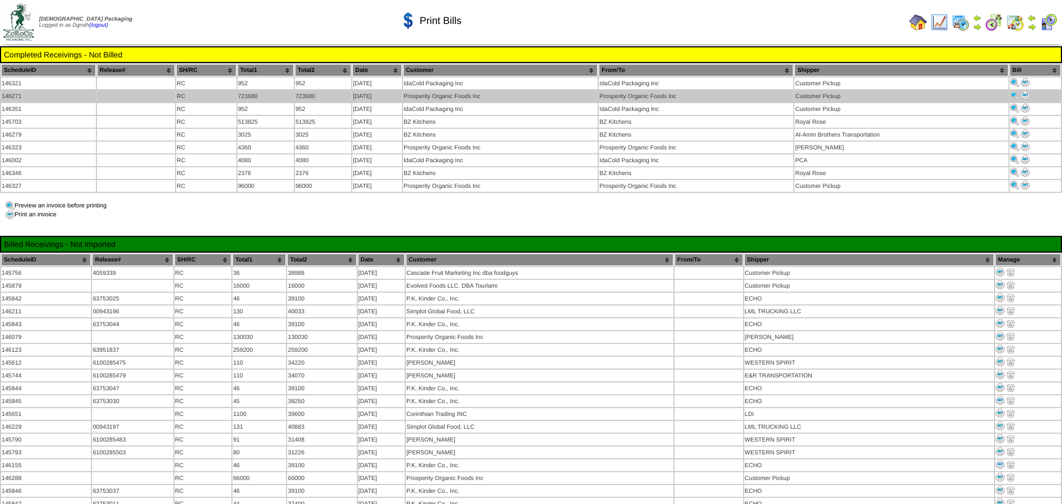
click at [1025, 93] on img at bounding box center [1025, 95] width 9 height 9
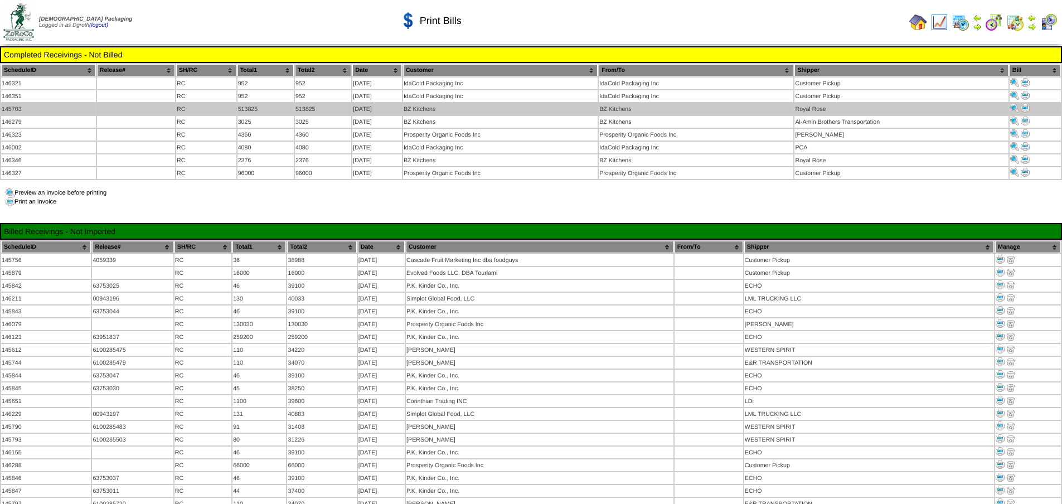
click at [1027, 109] on img at bounding box center [1025, 108] width 9 height 9
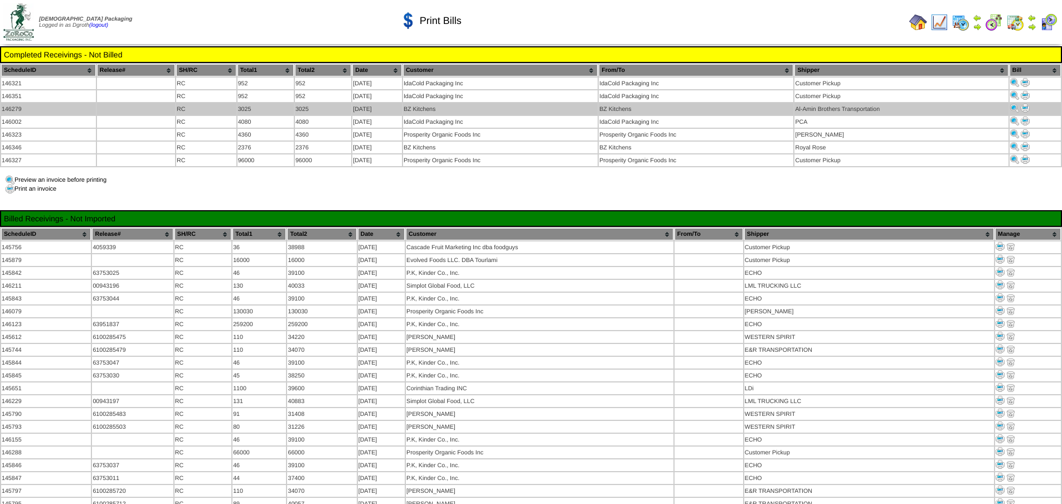
click at [1023, 108] on img at bounding box center [1025, 108] width 9 height 9
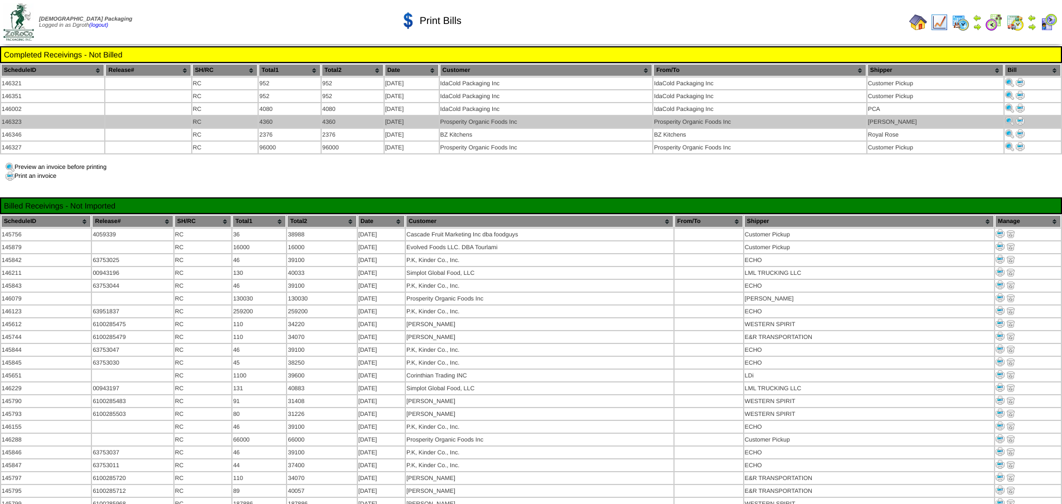
click at [1021, 119] on img at bounding box center [1020, 121] width 9 height 9
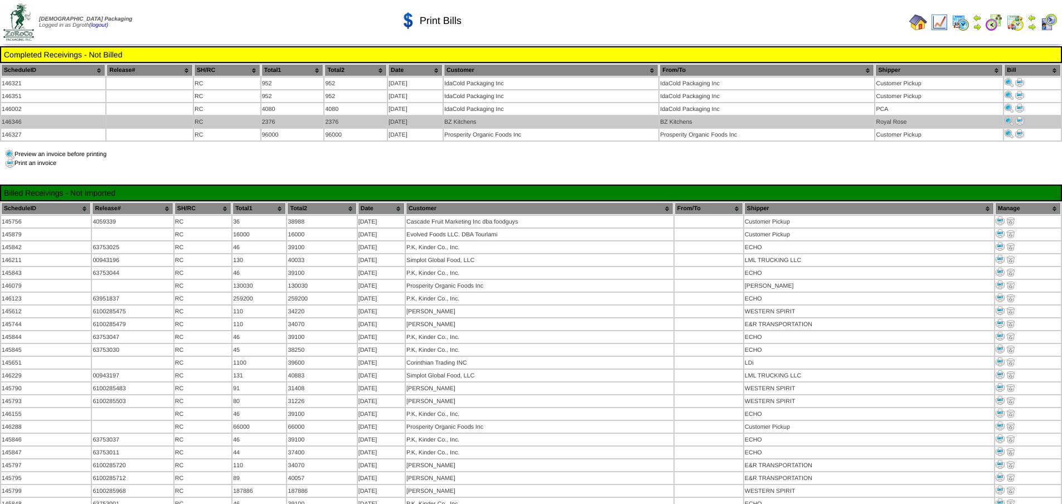
click at [1020, 124] on link at bounding box center [1019, 123] width 9 height 7
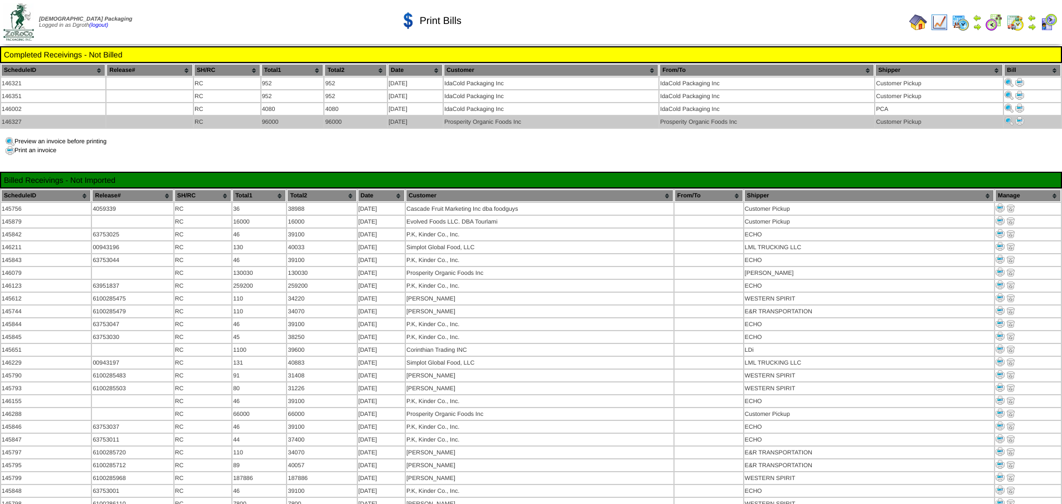
click at [1019, 122] on img at bounding box center [1019, 121] width 9 height 9
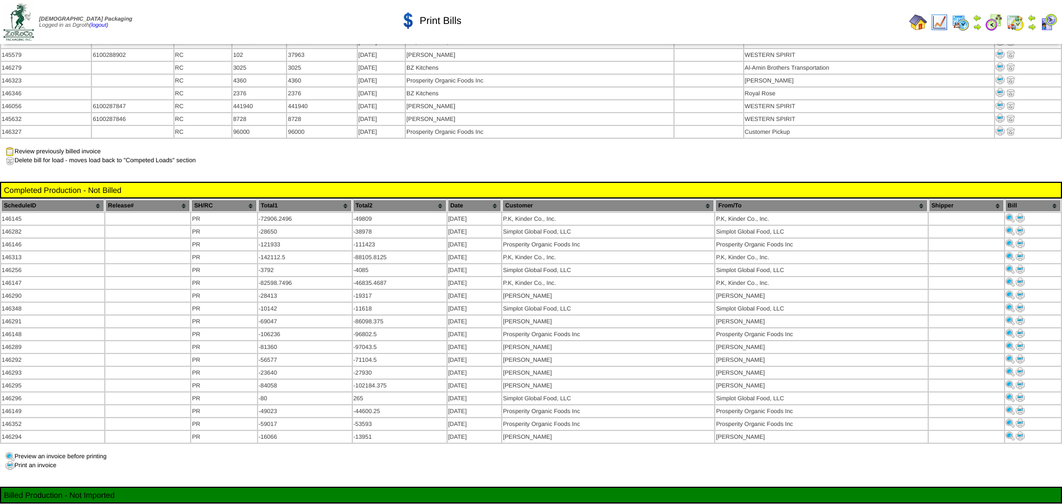
scroll to position [1338, 0]
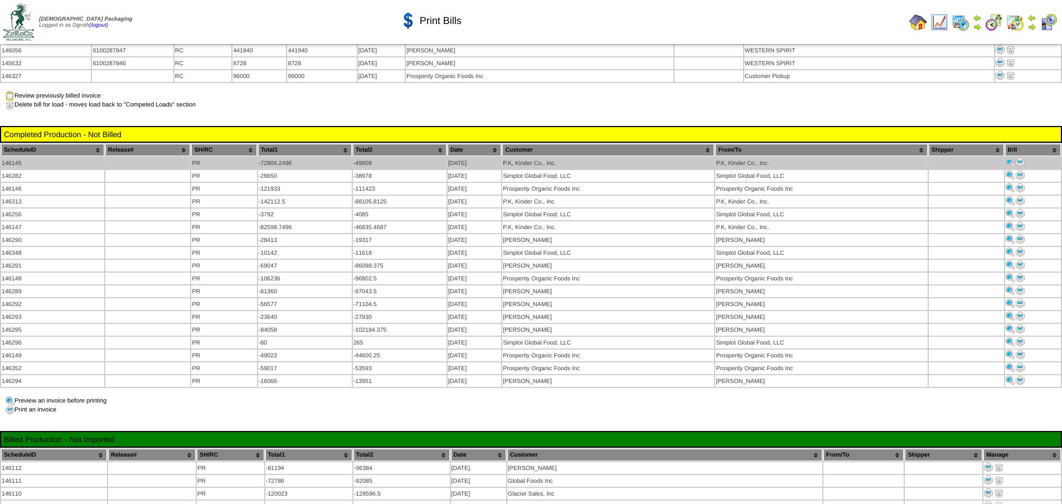
click at [1020, 158] on img at bounding box center [1020, 162] width 9 height 9
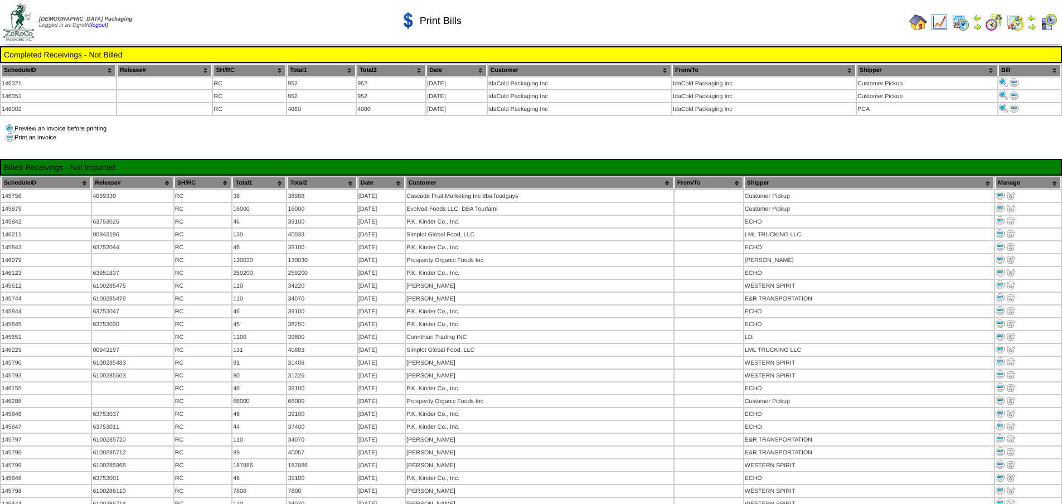
scroll to position [1338, 0]
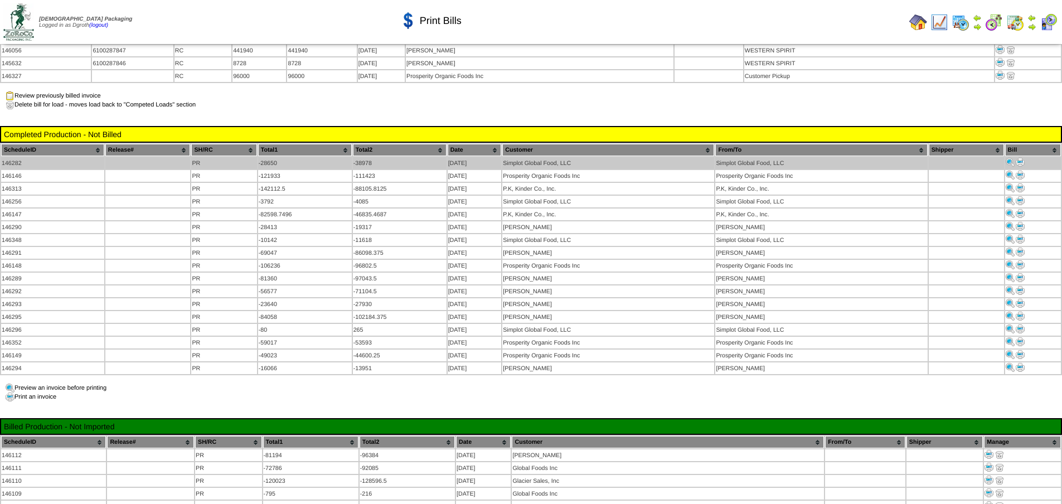
click at [1020, 158] on img at bounding box center [1020, 162] width 9 height 9
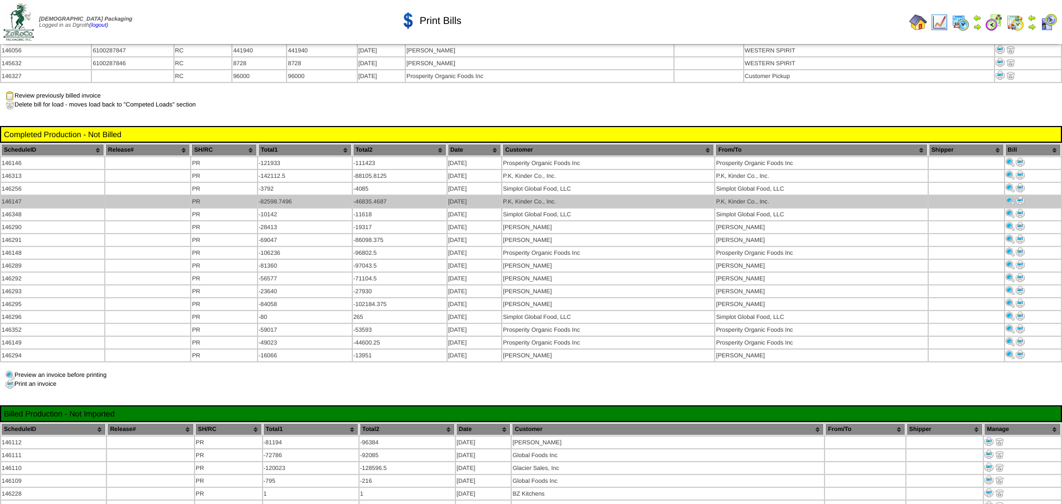
scroll to position [1338, 0]
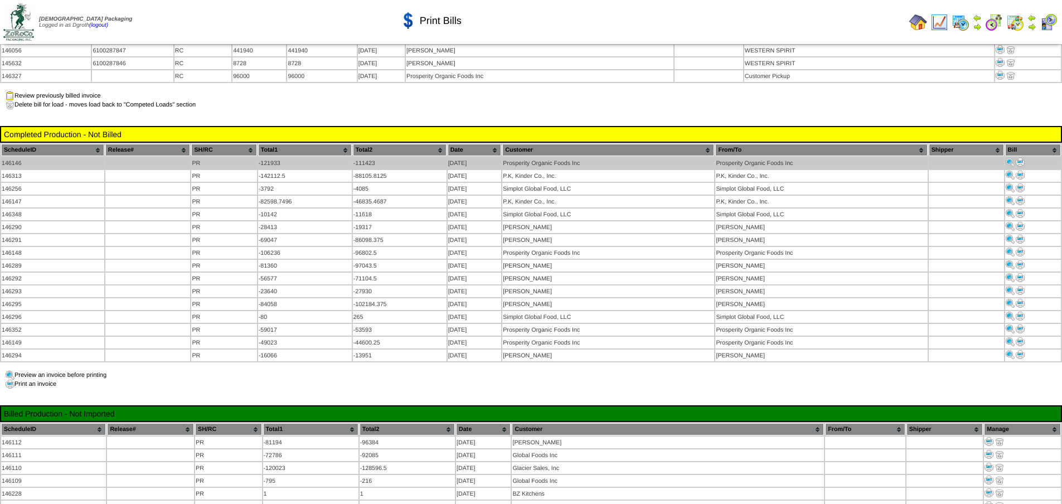
click at [1020, 158] on img at bounding box center [1020, 162] width 9 height 9
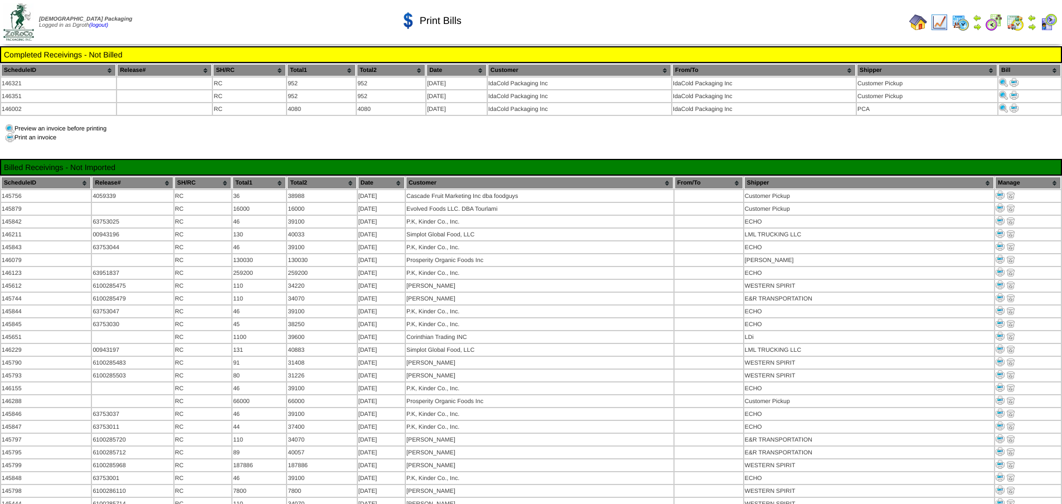
scroll to position [1338, 0]
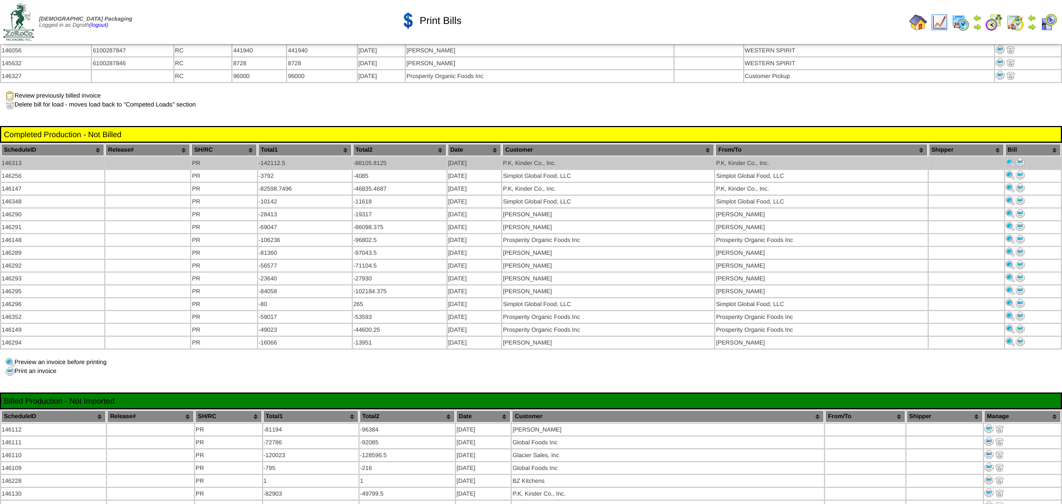
click at [1022, 158] on img at bounding box center [1020, 162] width 9 height 9
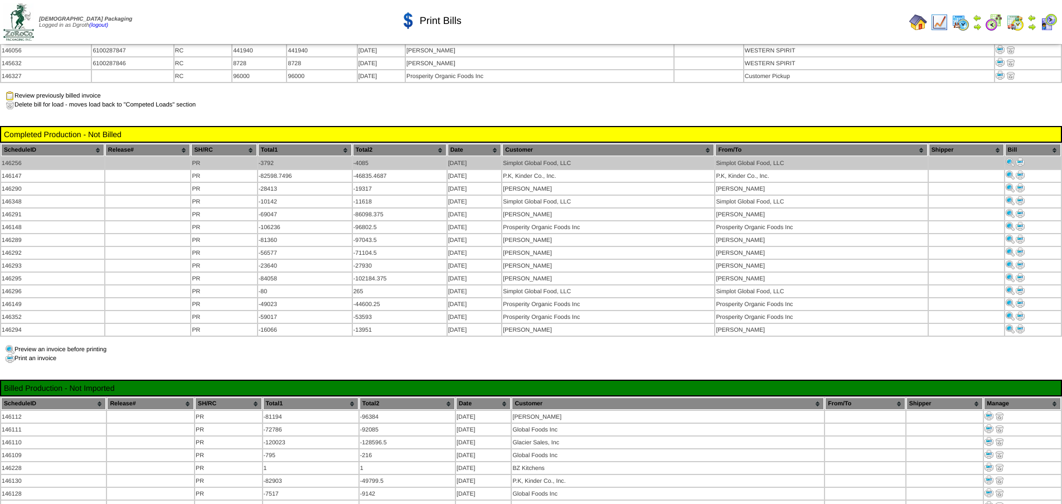
scroll to position [1338, 0]
click at [1021, 158] on img at bounding box center [1020, 162] width 9 height 9
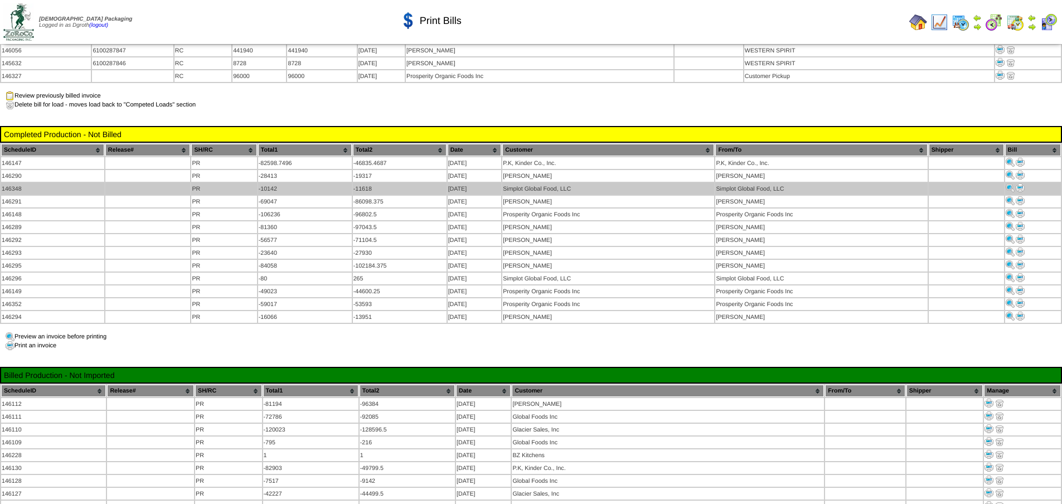
scroll to position [1338, 0]
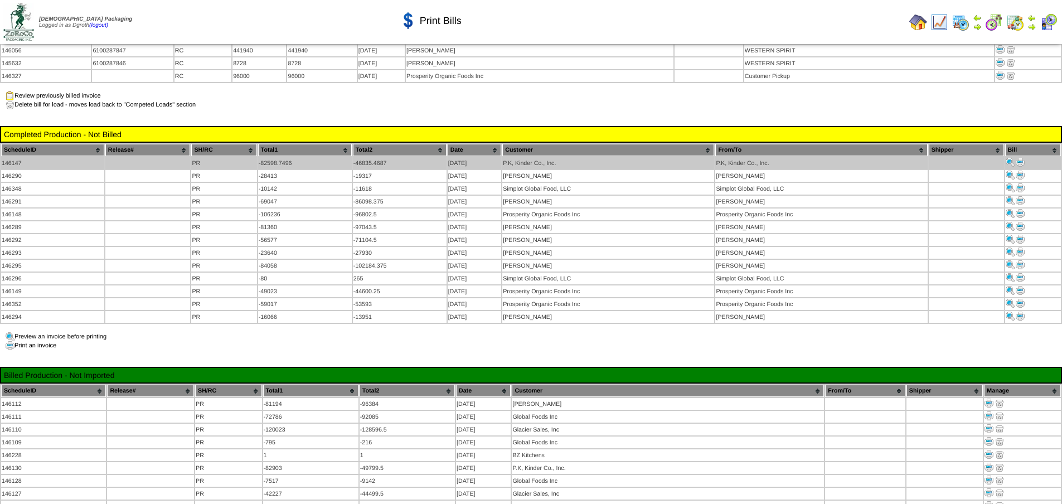
click at [1021, 158] on img at bounding box center [1020, 162] width 9 height 9
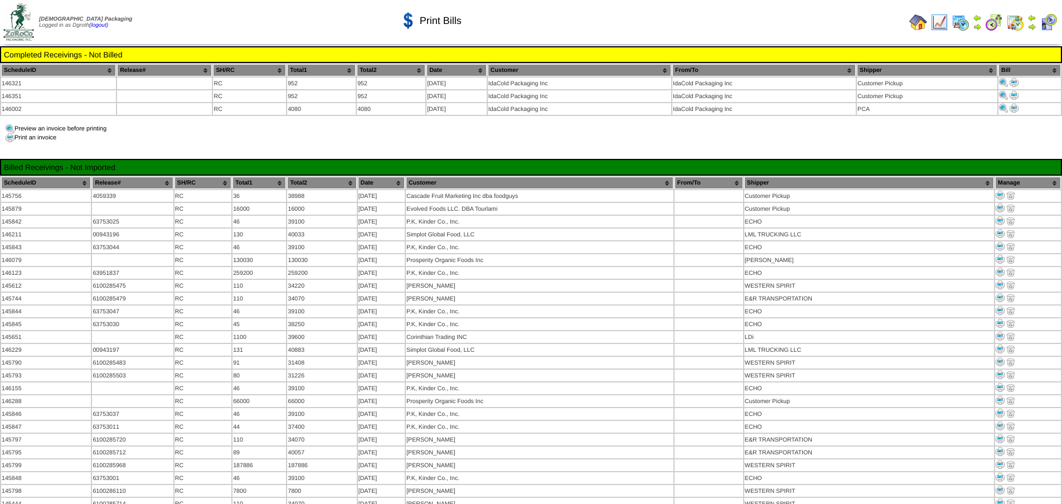
scroll to position [1338, 0]
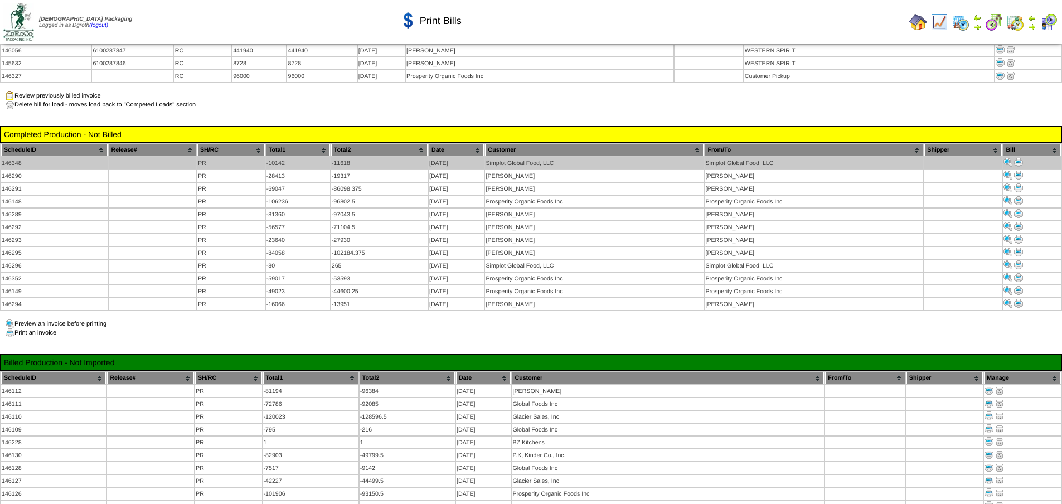
click at [1019, 158] on img at bounding box center [1018, 162] width 9 height 9
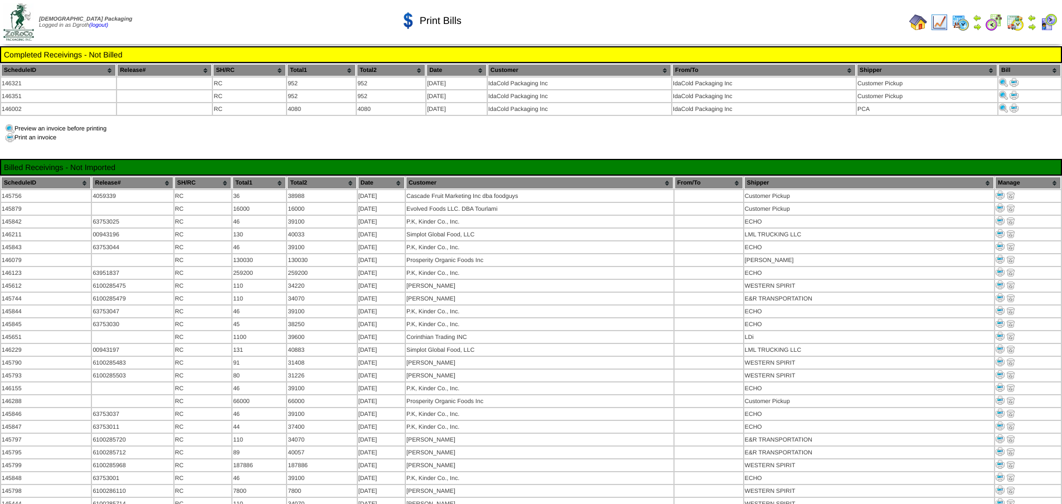
scroll to position [1338, 0]
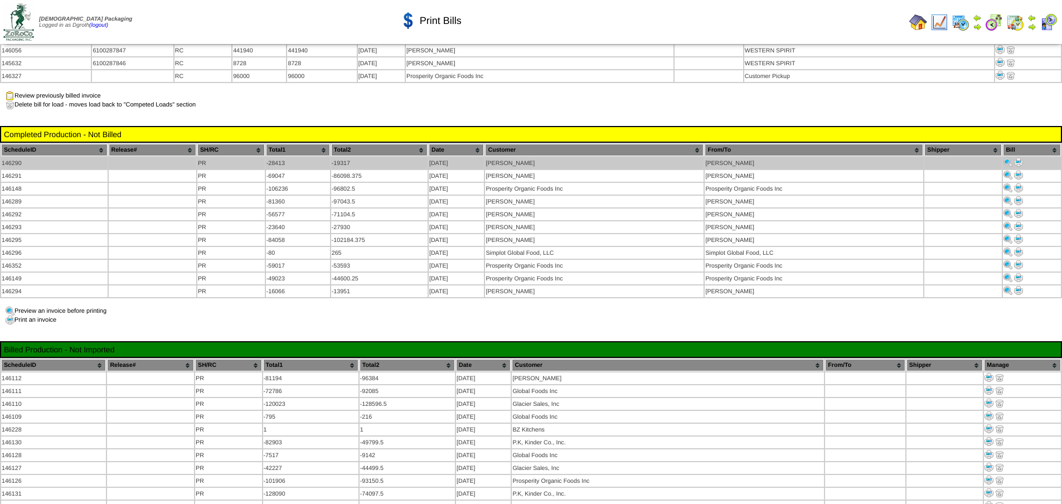
click at [1023, 158] on img at bounding box center [1018, 162] width 9 height 9
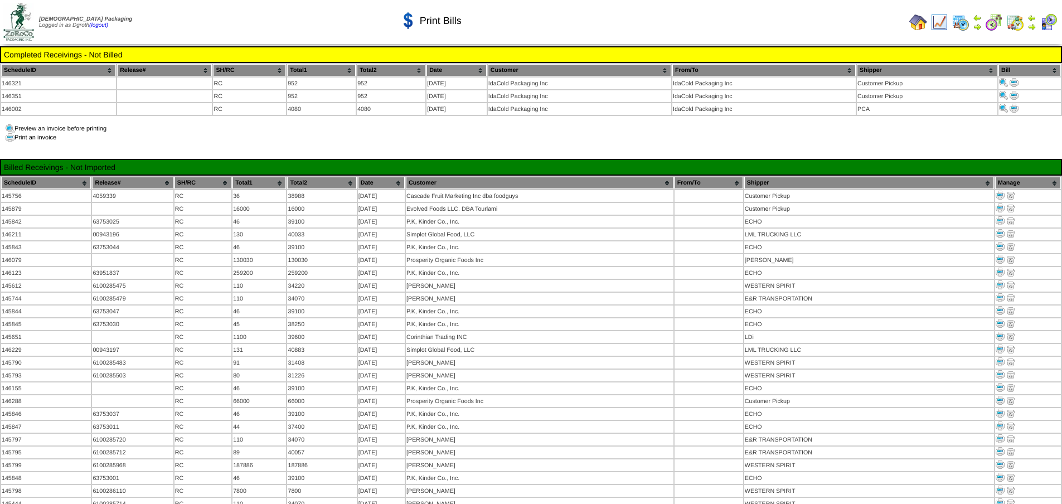
scroll to position [1338, 0]
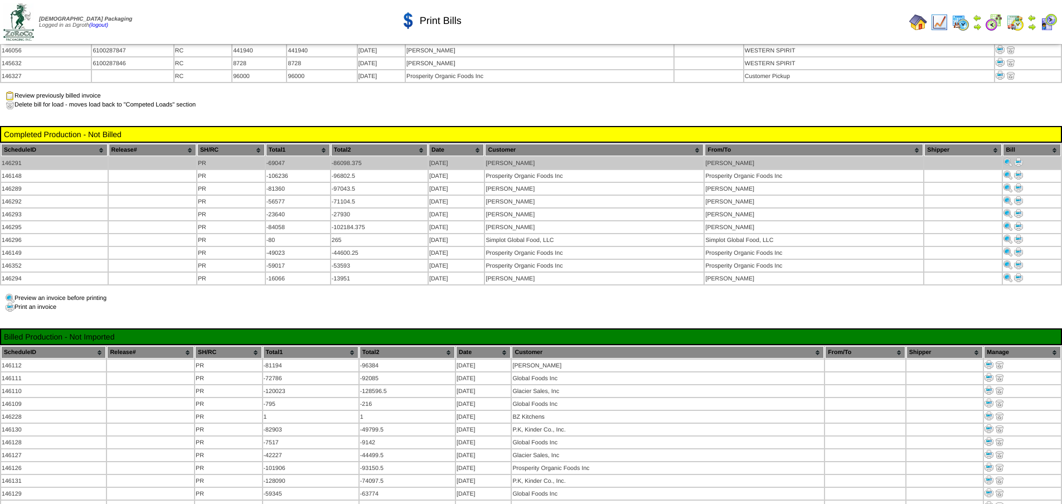
click at [1020, 158] on img at bounding box center [1018, 162] width 9 height 9
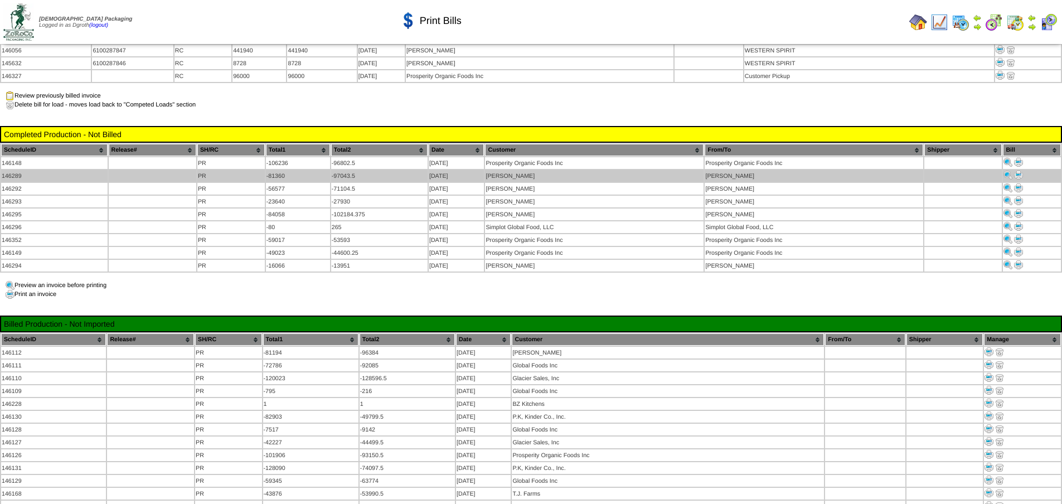
scroll to position [1338, 0]
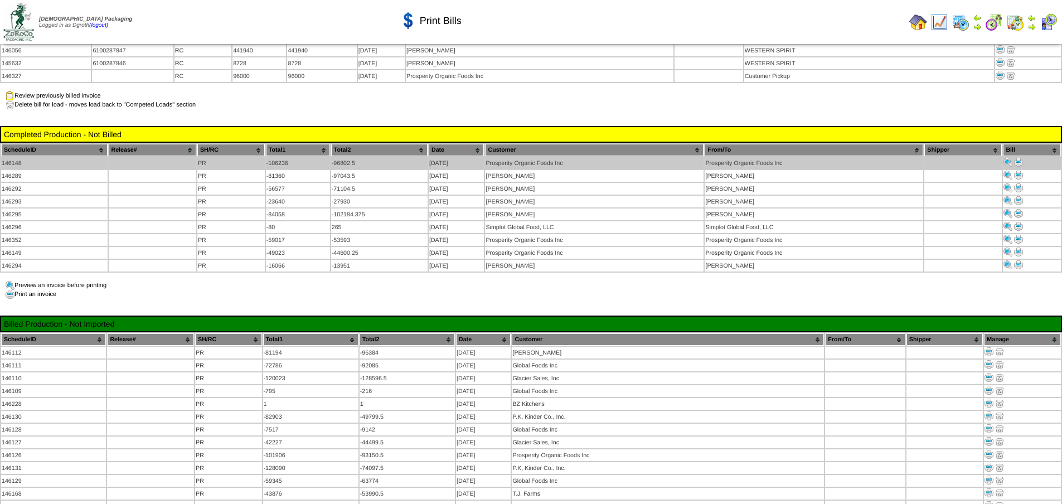
click at [1018, 158] on img at bounding box center [1018, 162] width 9 height 9
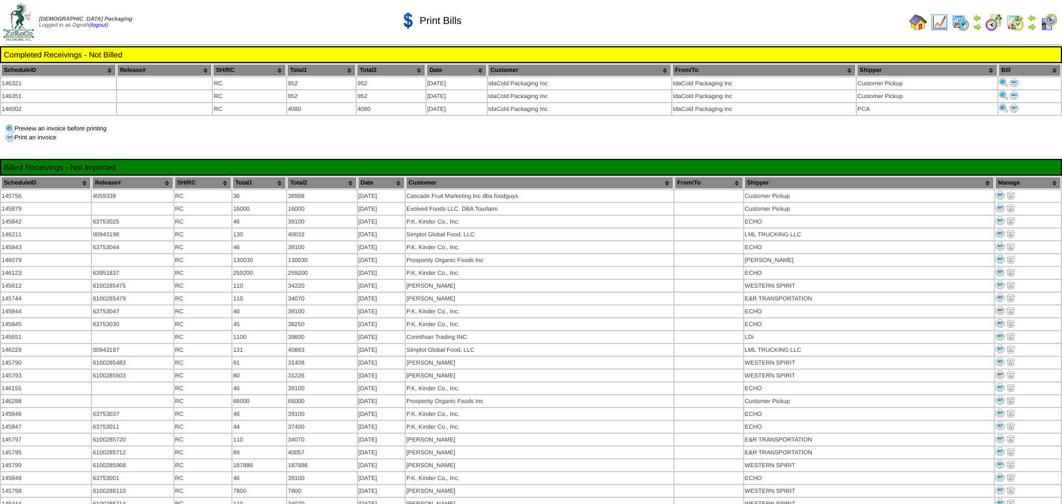
scroll to position [1338, 0]
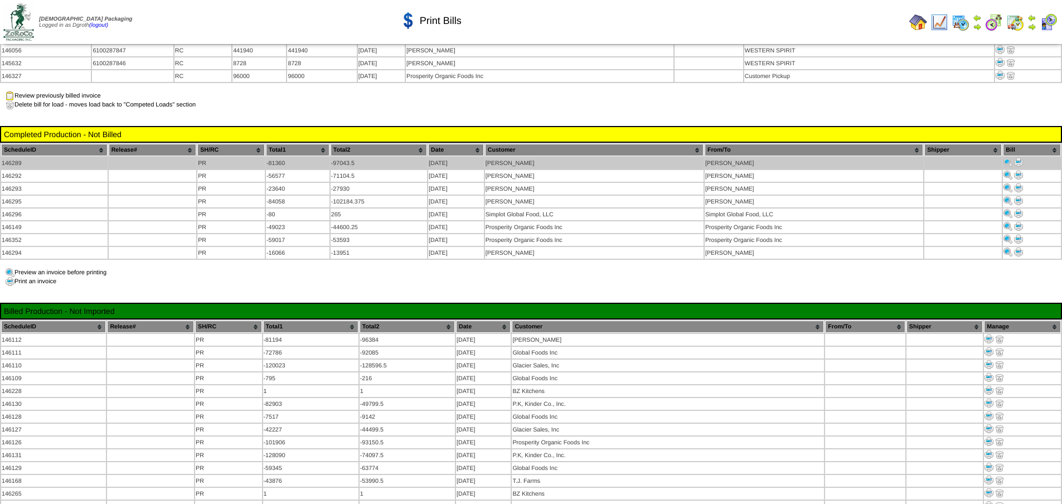
click at [1017, 158] on img at bounding box center [1018, 162] width 9 height 9
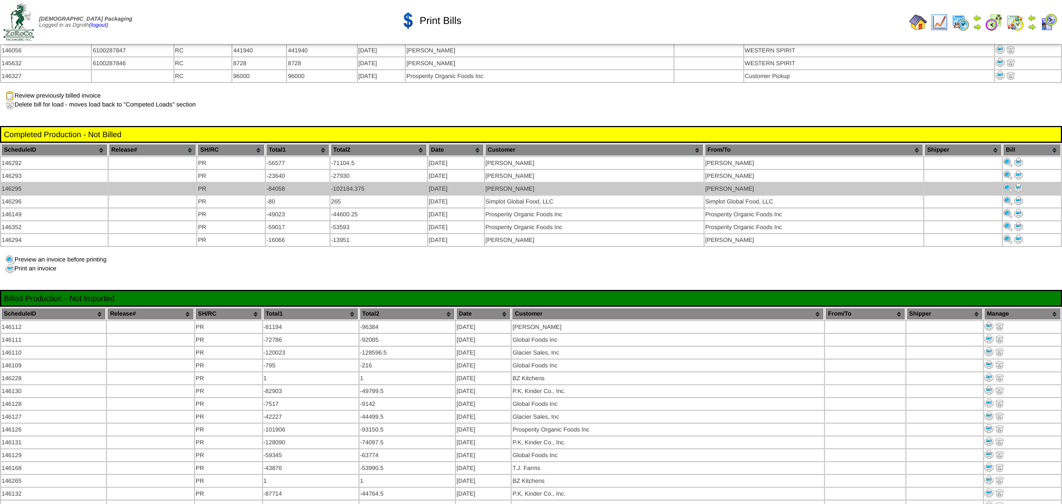
scroll to position [1338, 0]
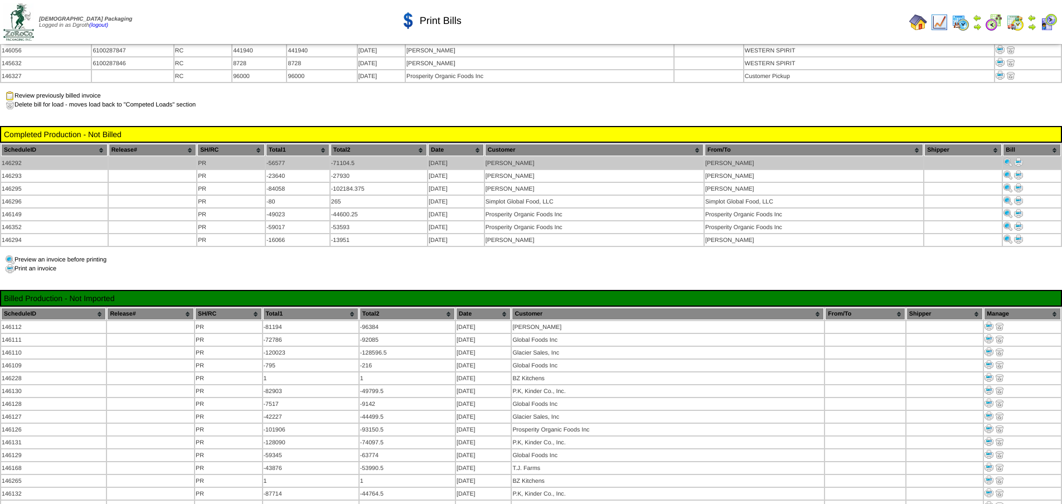
click at [1018, 158] on img at bounding box center [1018, 162] width 9 height 9
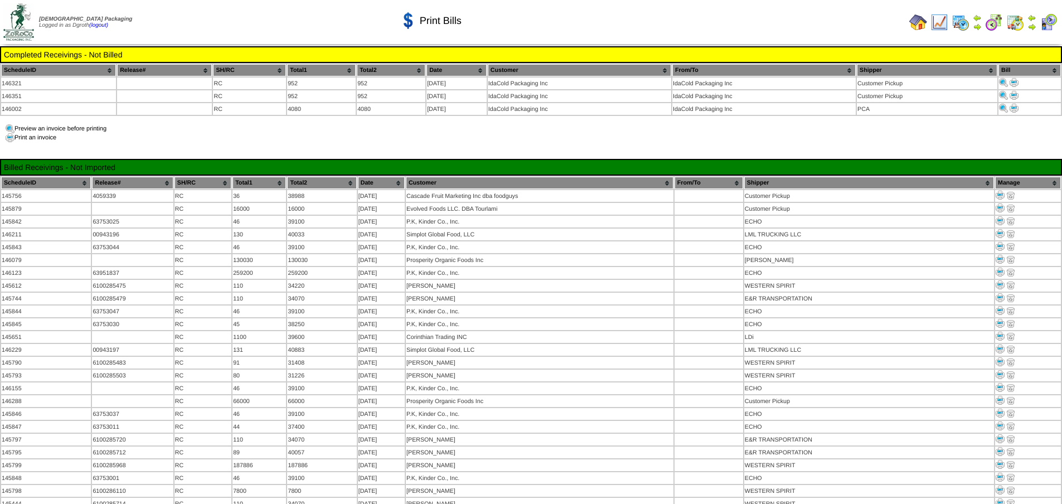
scroll to position [1338, 0]
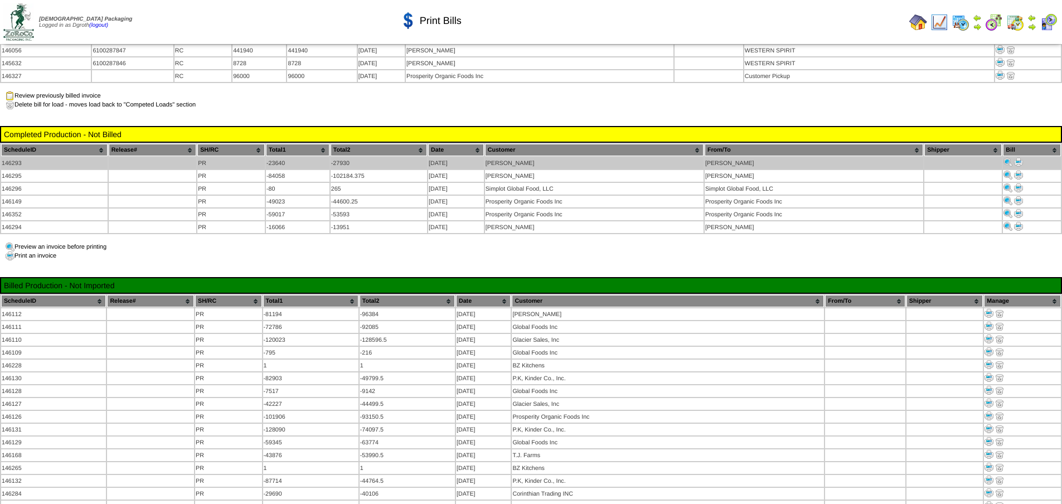
click at [1019, 158] on img at bounding box center [1018, 162] width 9 height 9
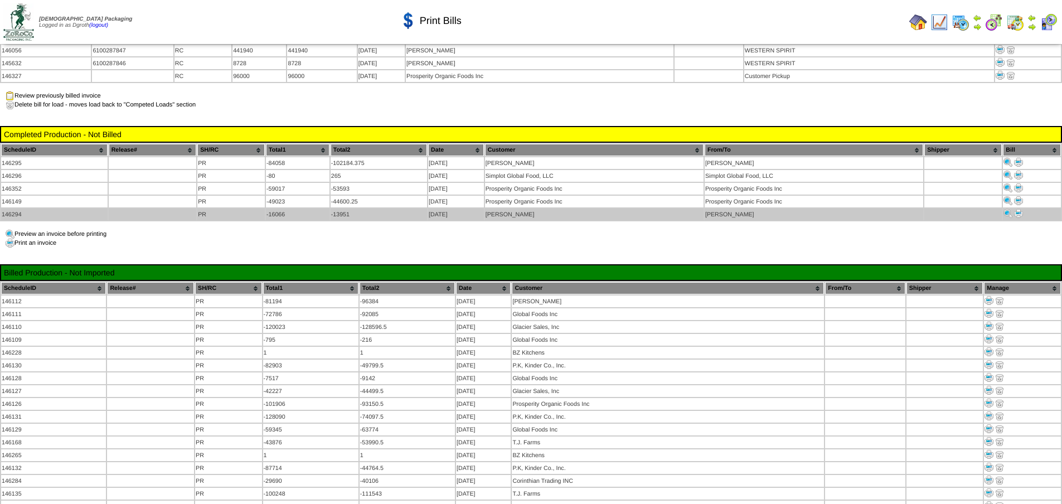
scroll to position [1338, 0]
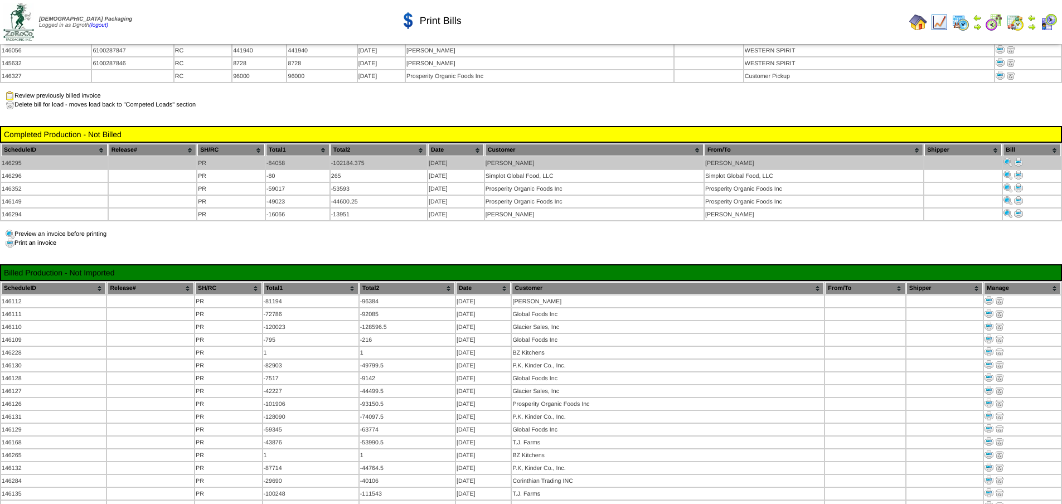
click at [1018, 158] on img at bounding box center [1018, 162] width 9 height 9
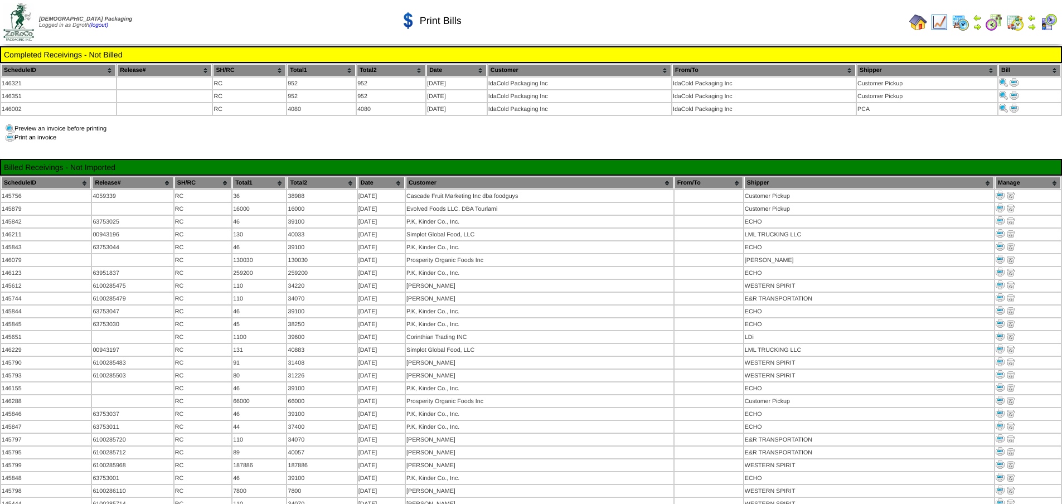
scroll to position [1338, 0]
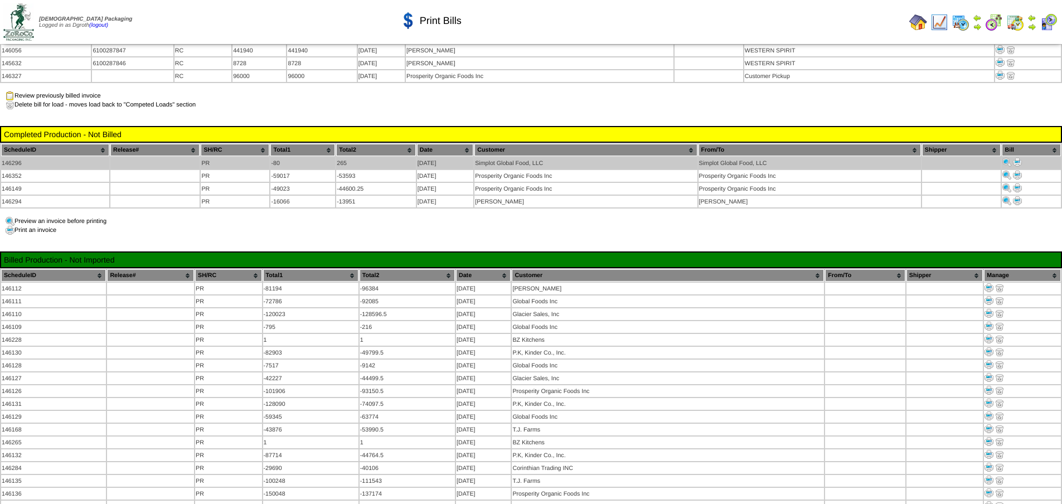
click at [1017, 158] on img at bounding box center [1017, 162] width 9 height 9
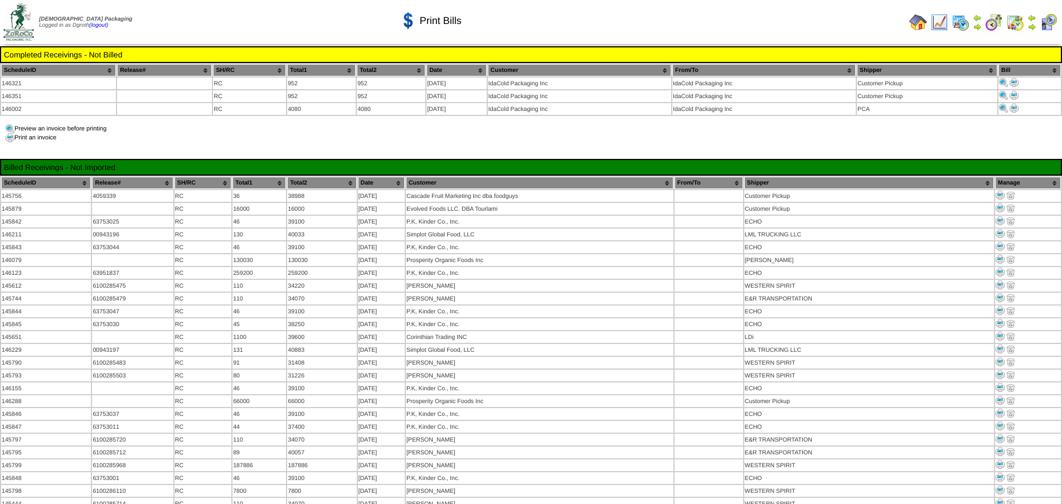
scroll to position [1338, 0]
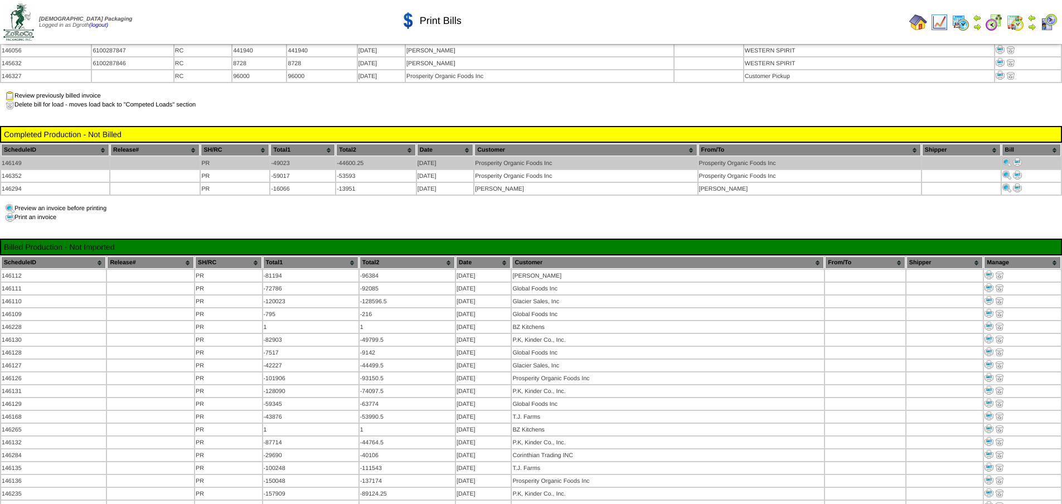
click at [1017, 158] on img at bounding box center [1017, 162] width 9 height 9
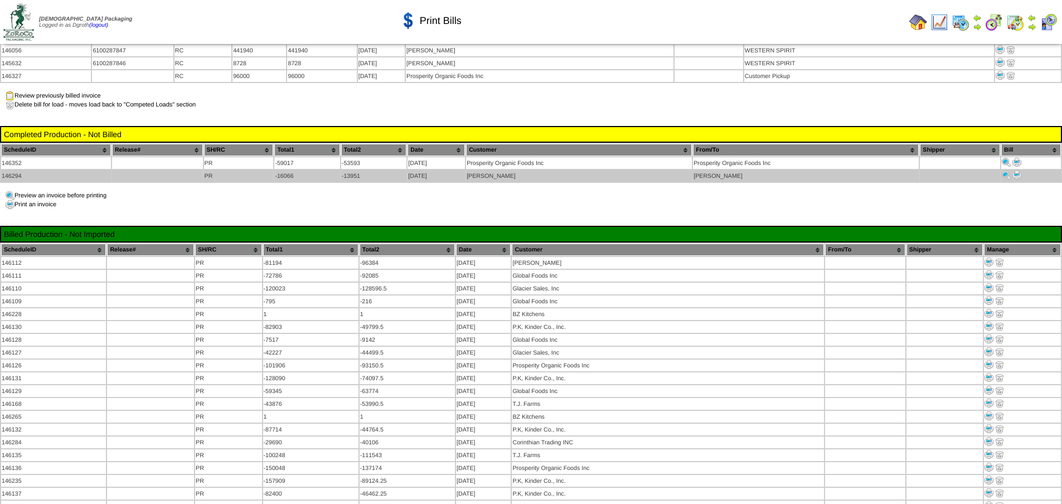
scroll to position [1338, 0]
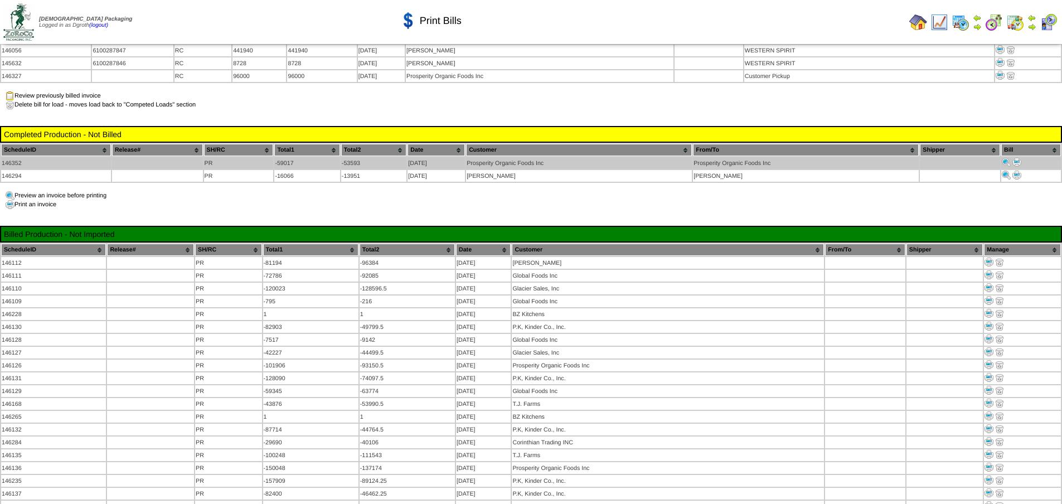
click at [1019, 158] on img at bounding box center [1017, 162] width 9 height 9
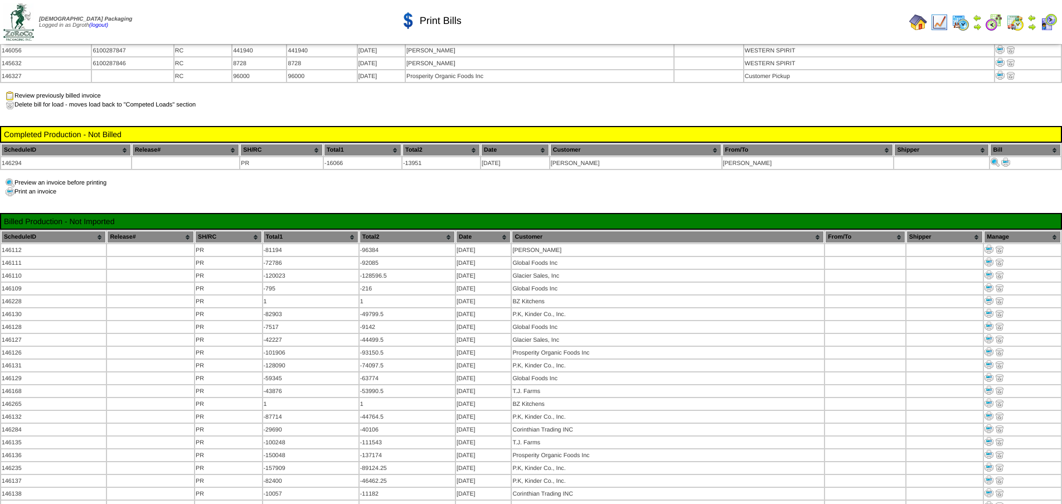
scroll to position [1338, 0]
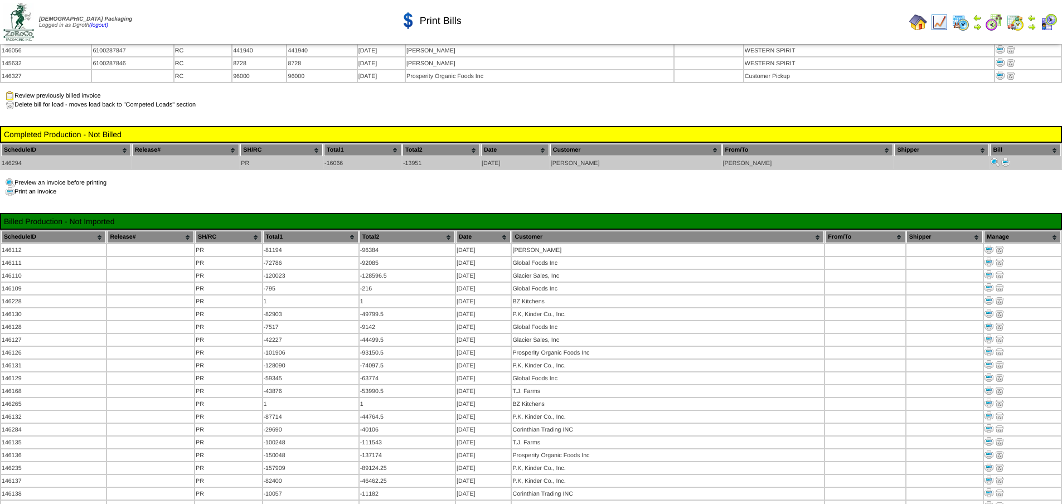
click at [1004, 158] on img at bounding box center [1005, 162] width 9 height 9
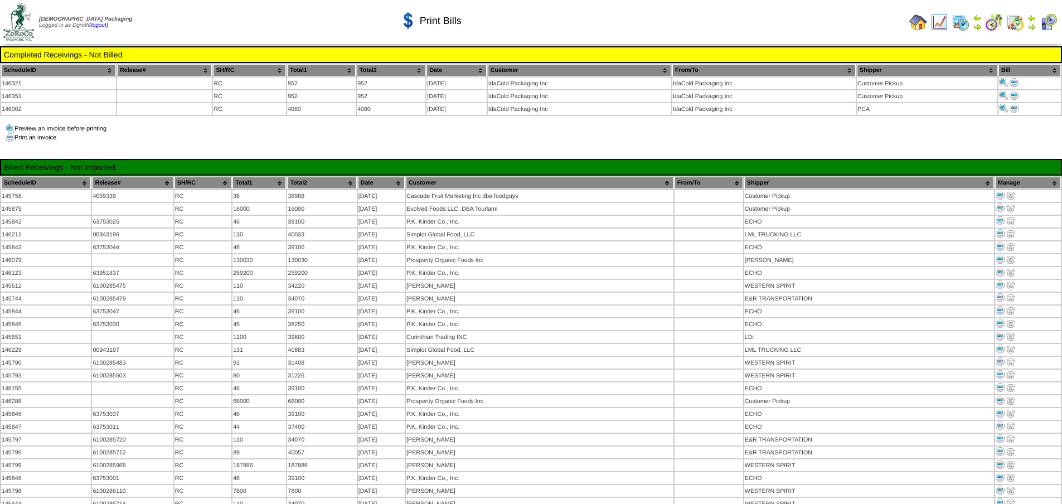
scroll to position [1338, 0]
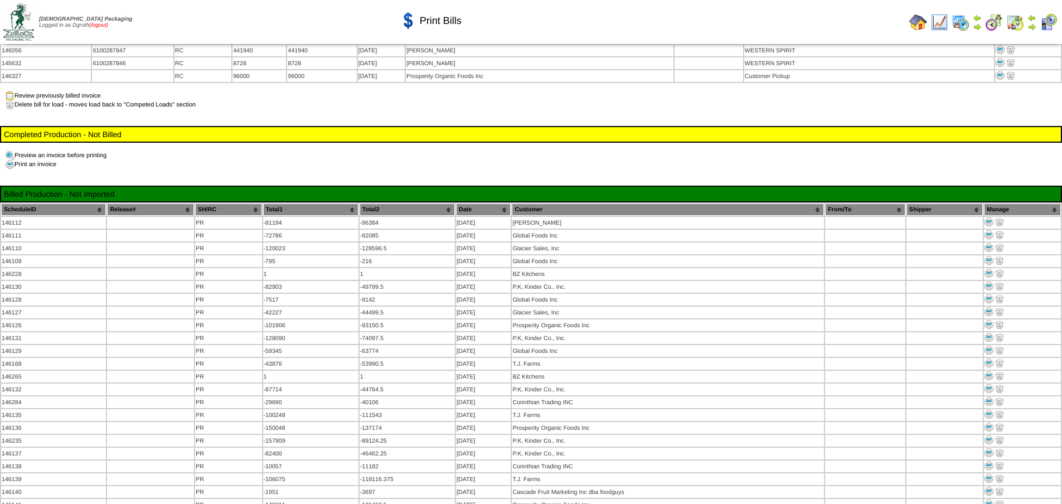
click at [108, 26] on link "(logout)" at bounding box center [98, 25] width 19 height 6
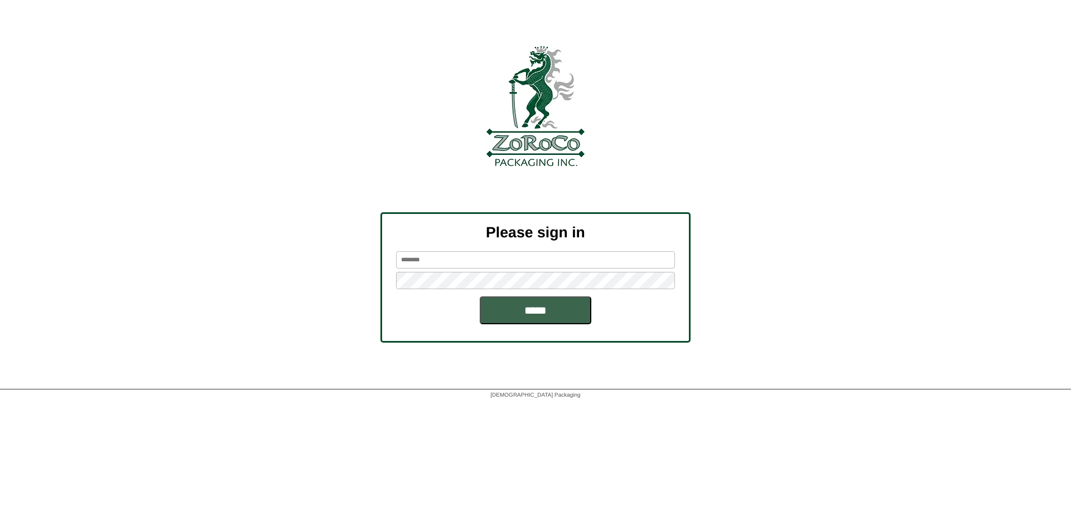
type input "******"
click at [540, 312] on input "*****" at bounding box center [536, 311] width 112 height 28
